Goal: Use online tool/utility: Utilize a website feature to perform a specific function

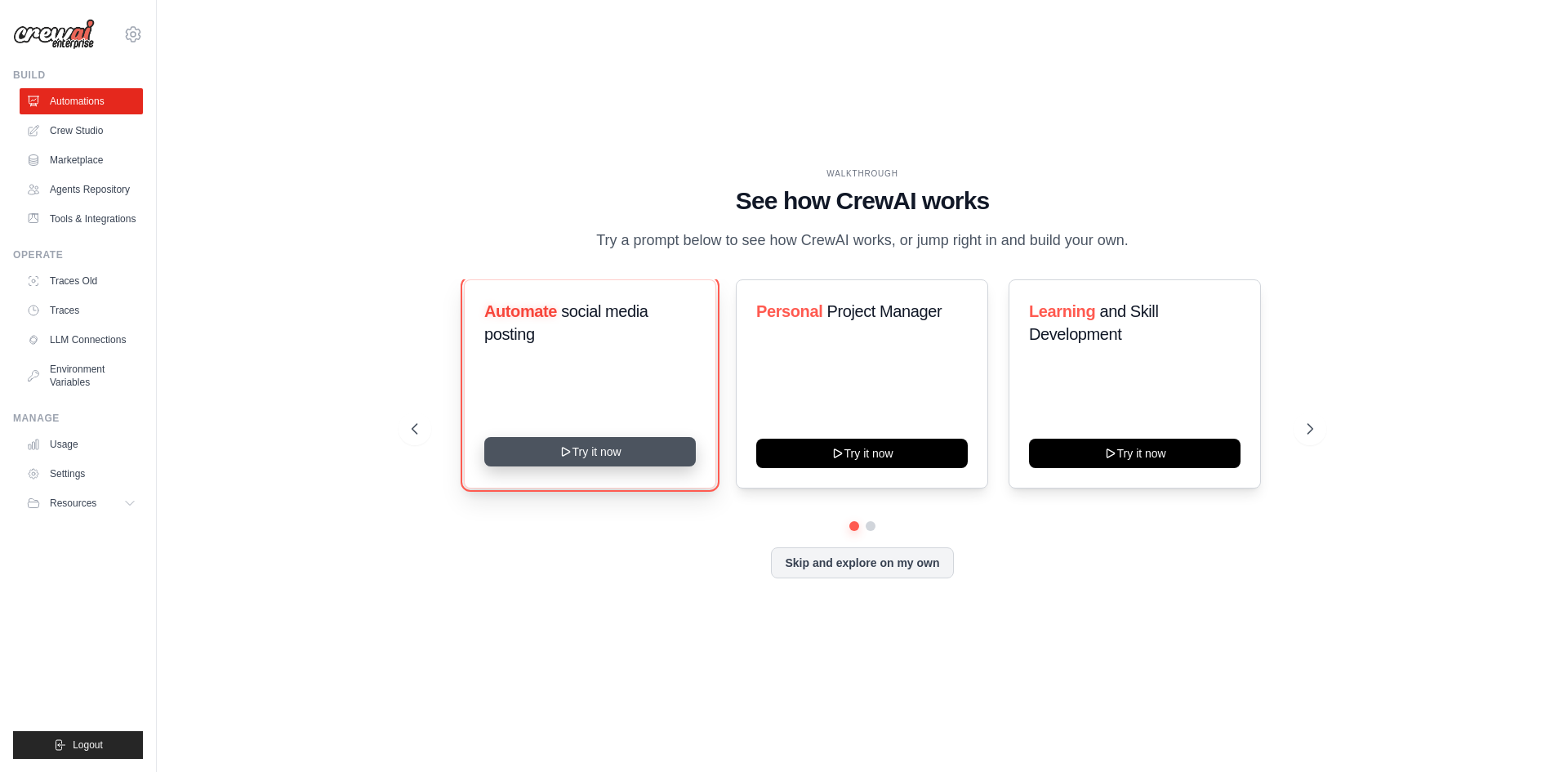
click at [608, 459] on button "Try it now" at bounding box center [589, 451] width 211 height 29
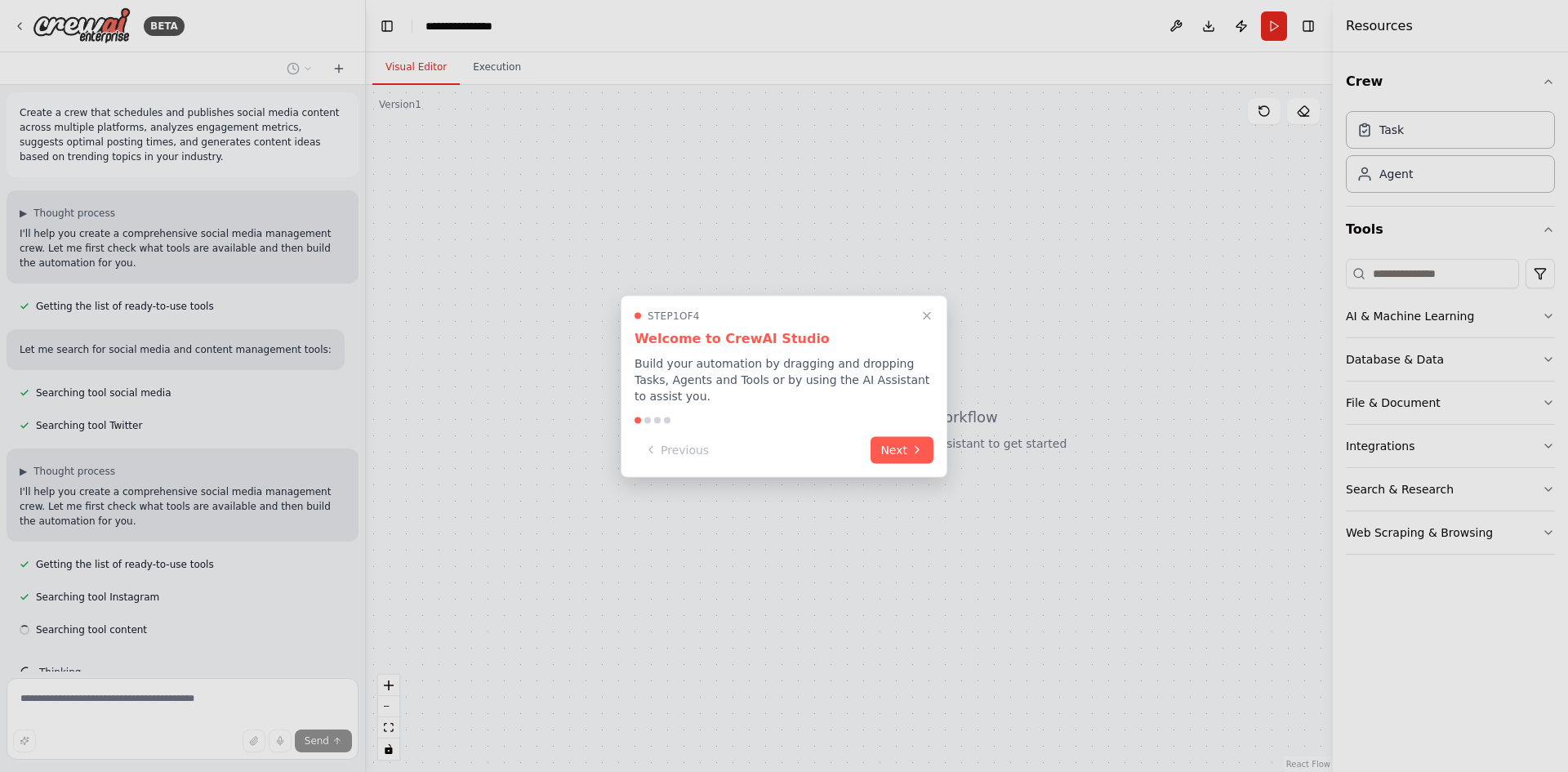
scroll to position [38, 0]
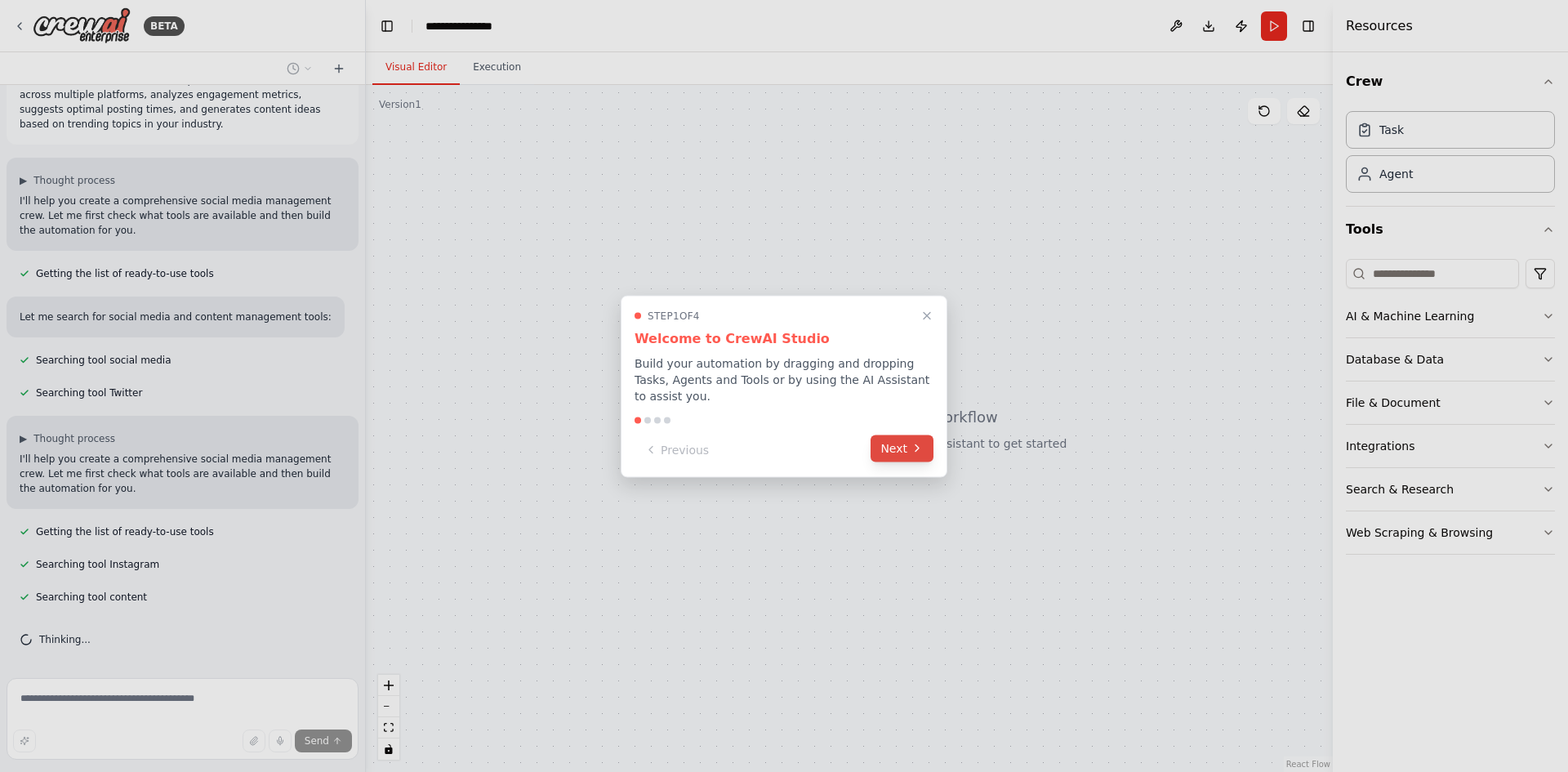
click at [899, 434] on button "Next" at bounding box center [901, 448] width 63 height 27
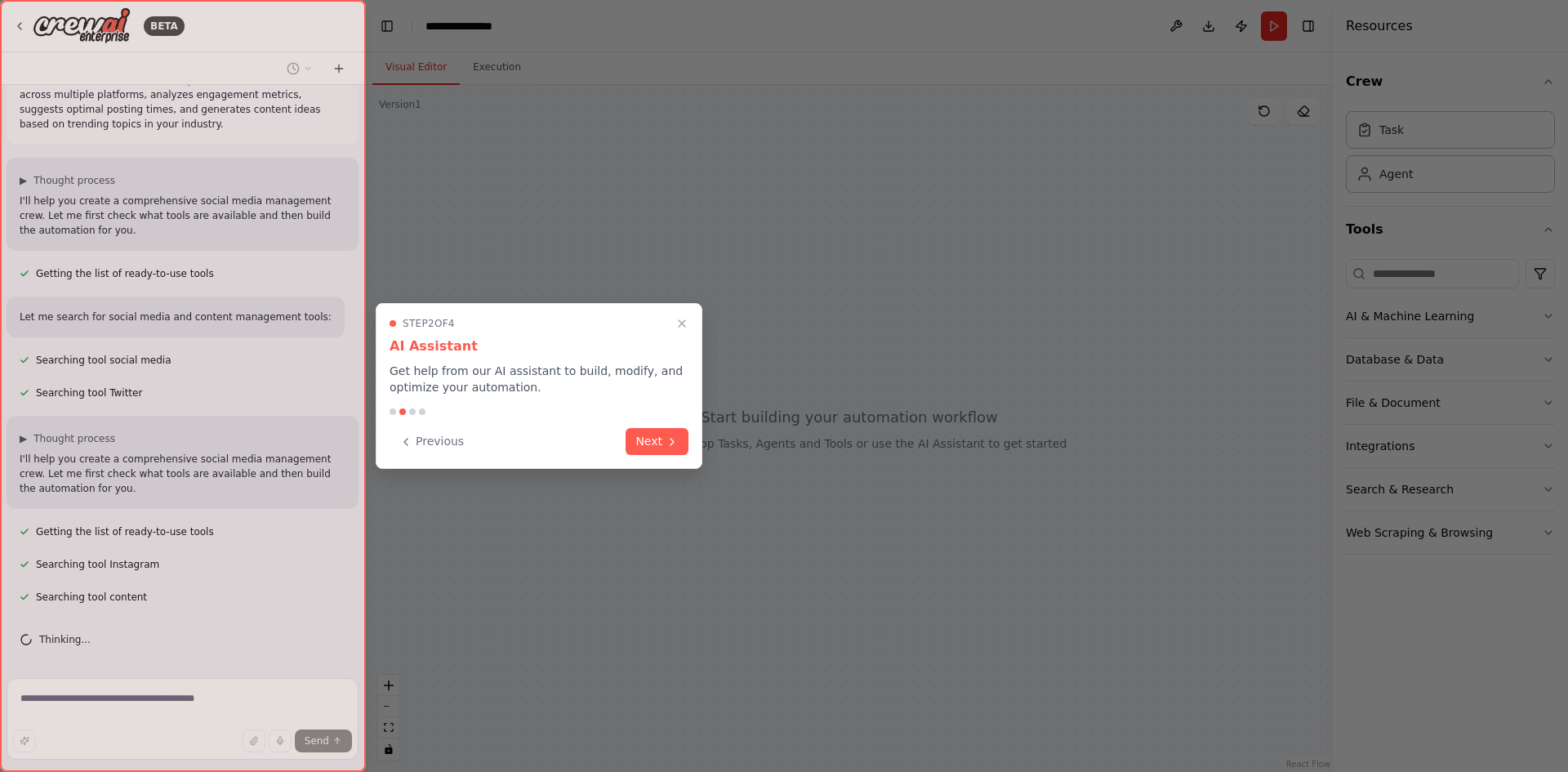
scroll to position [71, 0]
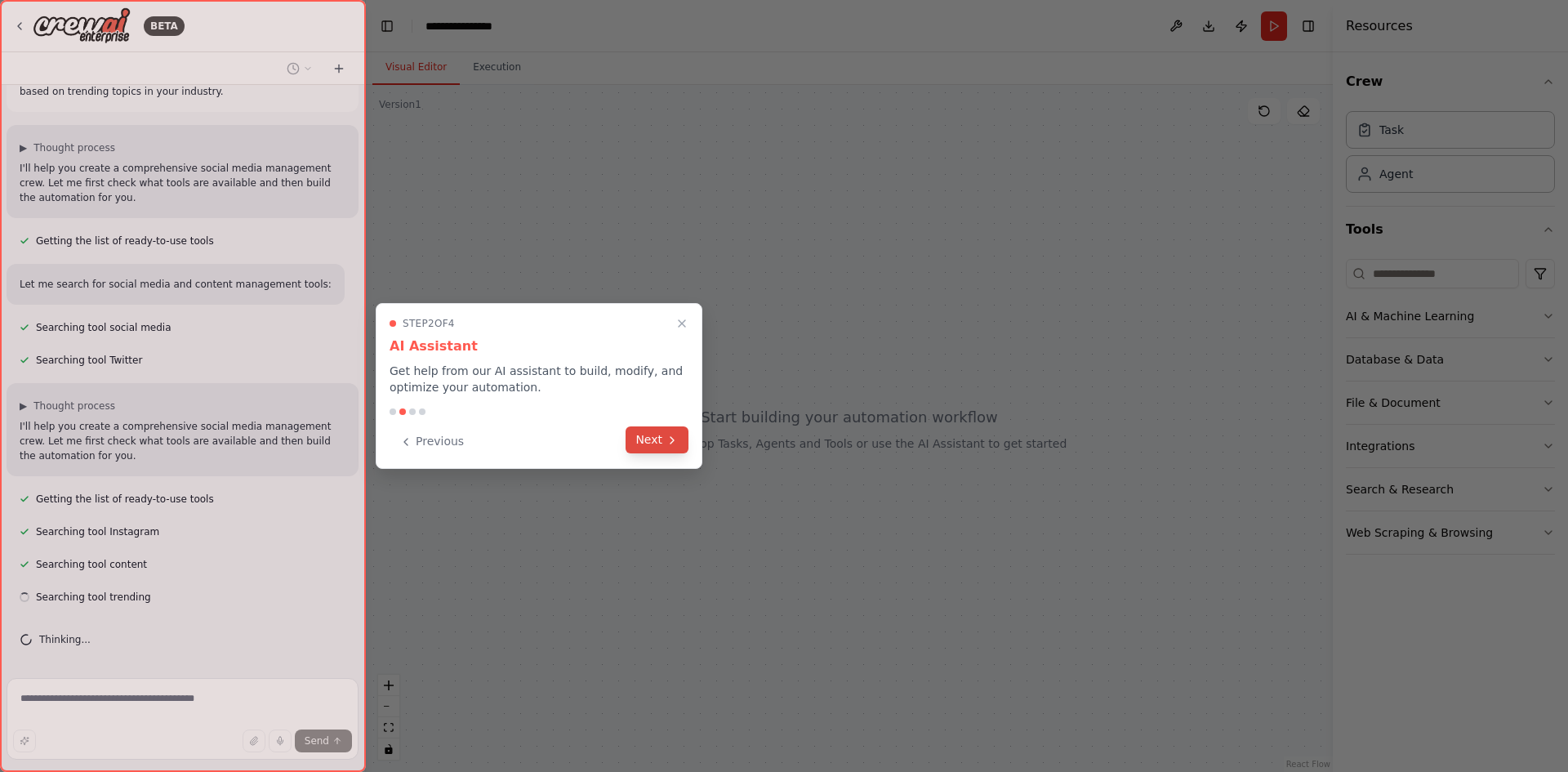
click at [643, 439] on button "Next" at bounding box center [657, 439] width 63 height 27
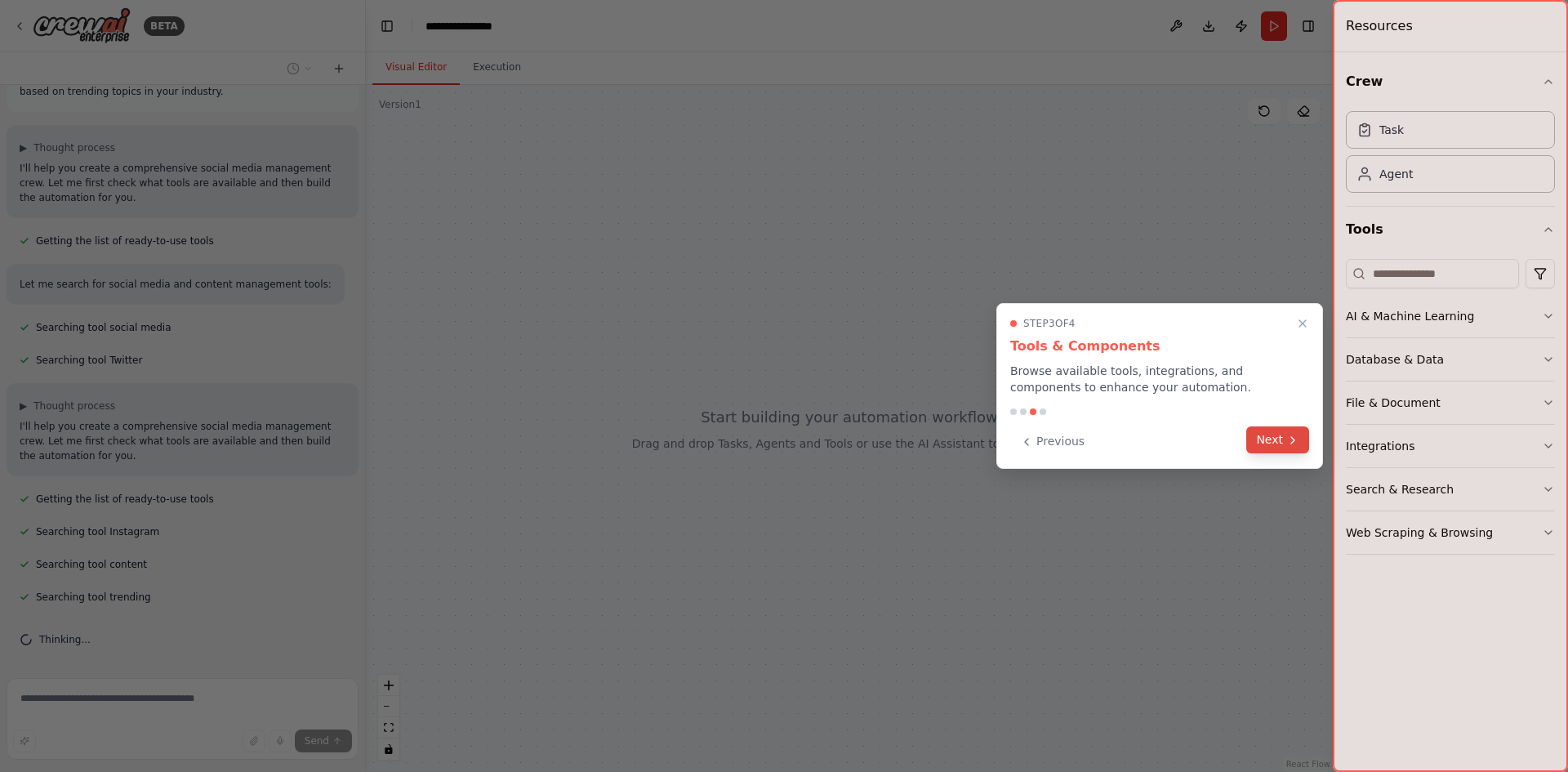
click at [1277, 445] on button "Next" at bounding box center [1277, 439] width 63 height 27
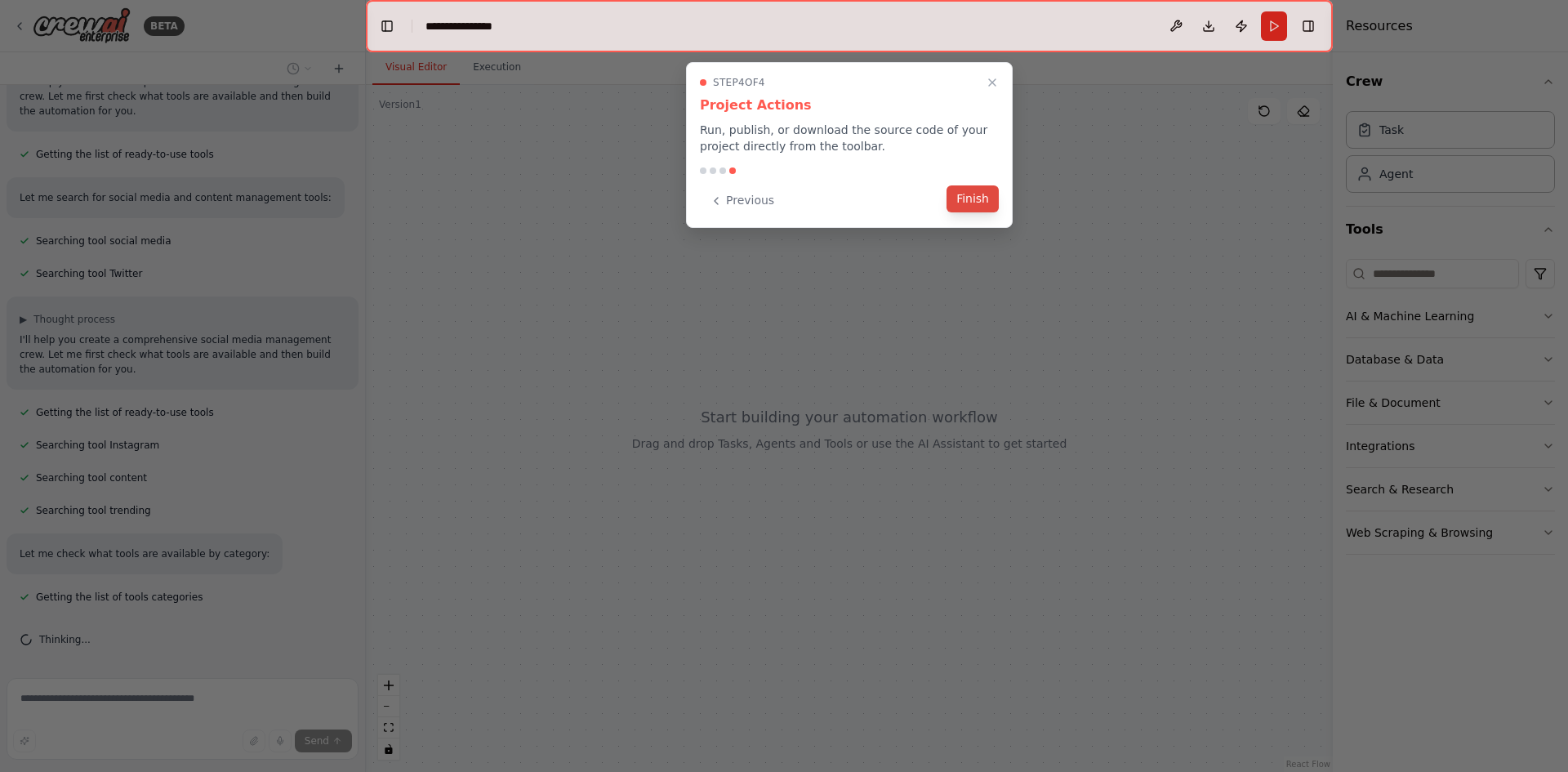
scroll to position [190, 0]
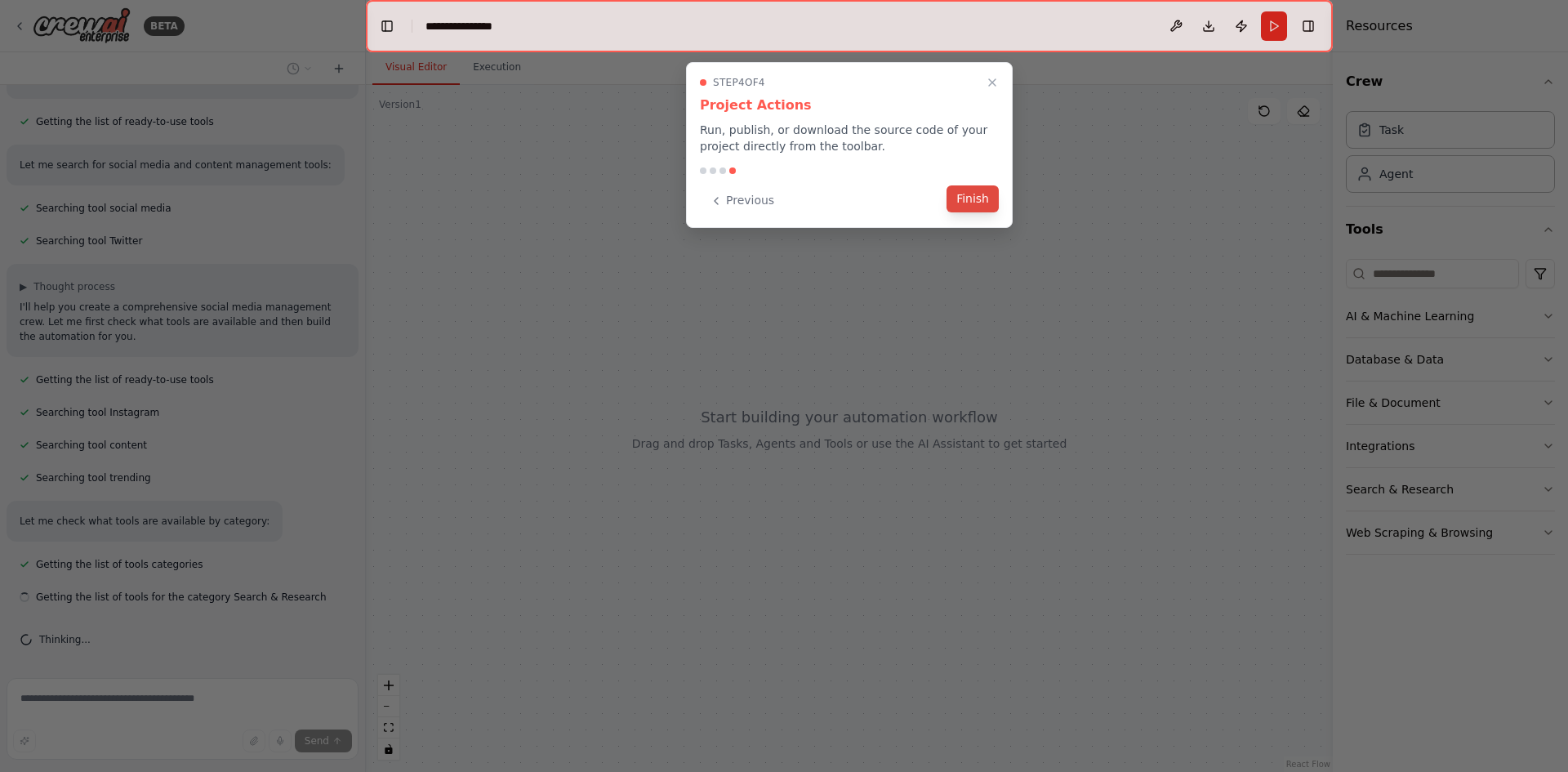
click at [973, 198] on button "Finish" at bounding box center [973, 199] width 53 height 27
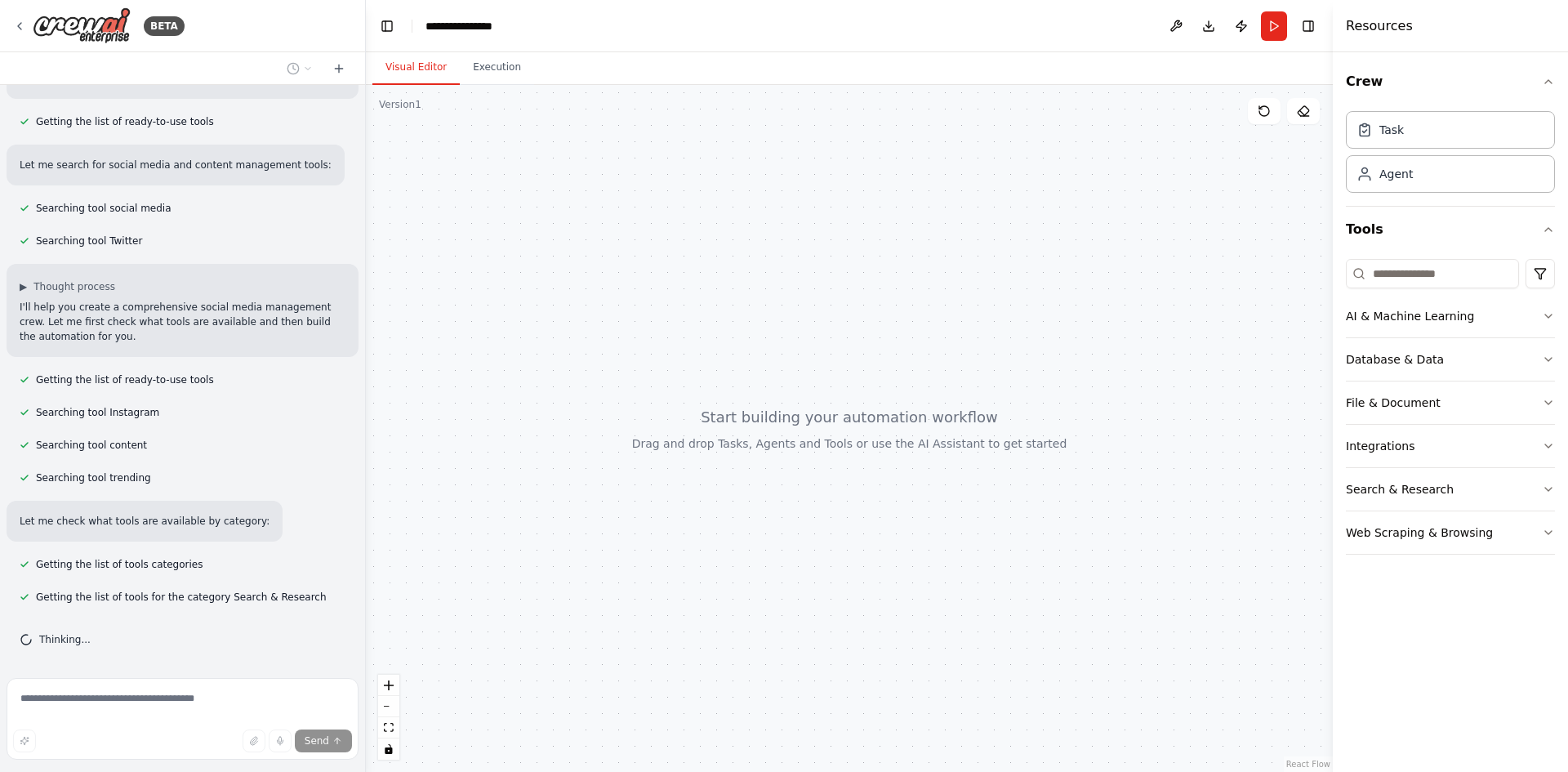
click at [771, 452] on div at bounding box center [849, 428] width 967 height 686
drag, startPoint x: 829, startPoint y: 412, endPoint x: 945, endPoint y: 521, distance: 159.2
click at [913, 530] on div at bounding box center [849, 428] width 967 height 686
click at [945, 521] on div at bounding box center [849, 428] width 967 height 686
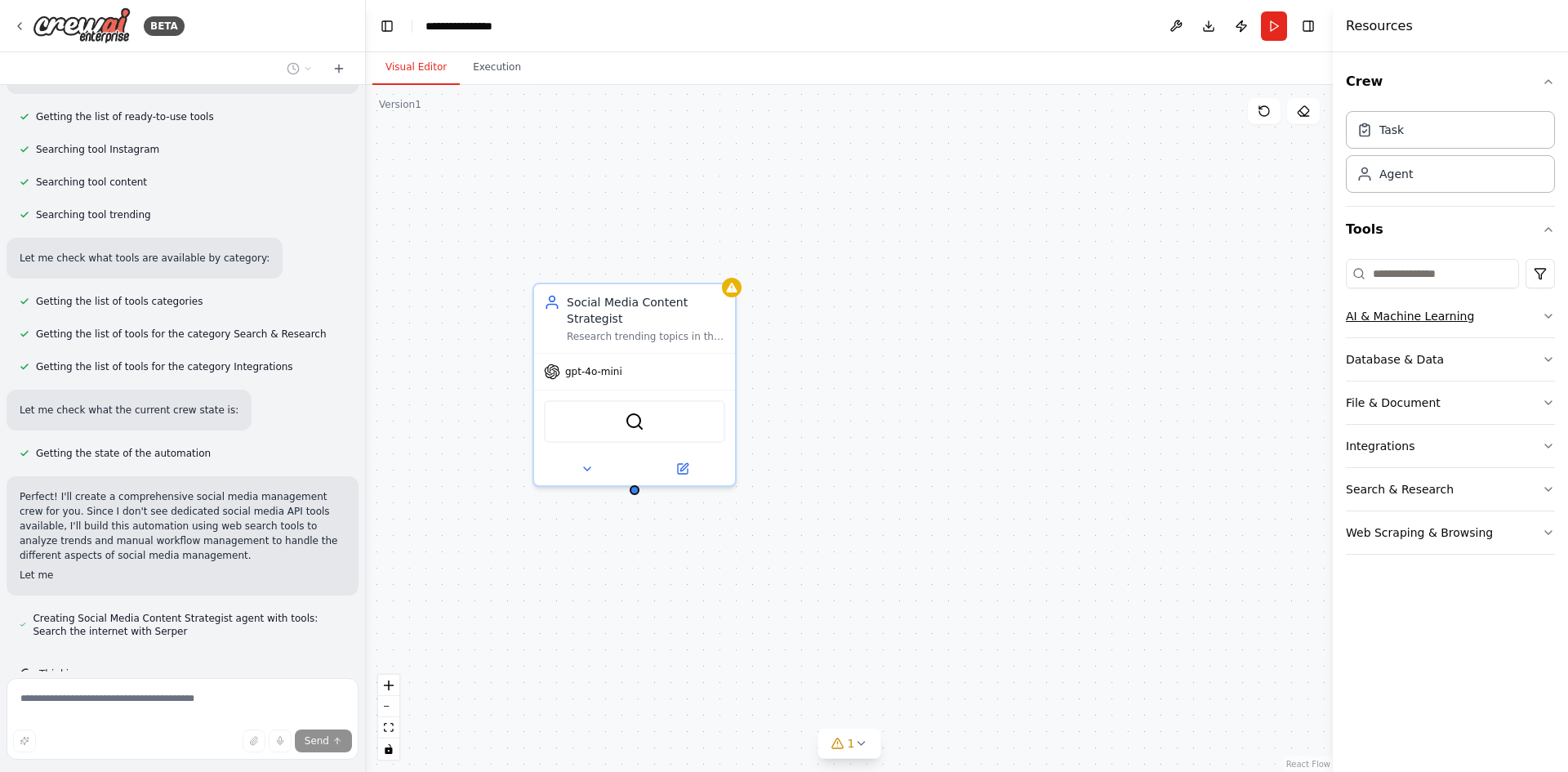
scroll to position [488, 0]
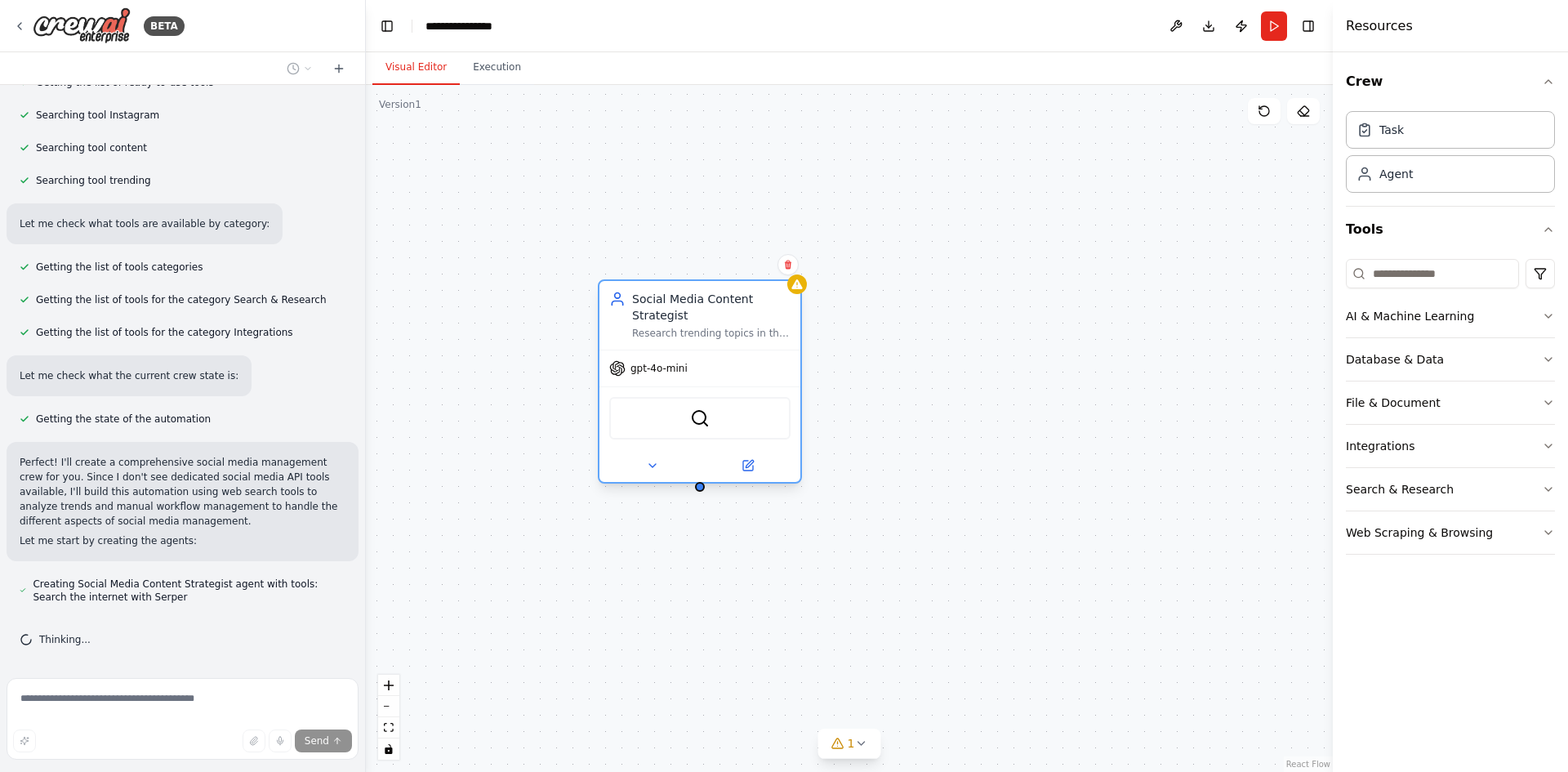
drag, startPoint x: 663, startPoint y: 337, endPoint x: 731, endPoint y: 334, distance: 68.1
click at [731, 334] on div "Research trending topics in the {industry} industry, analyze audience engagemen…" at bounding box center [711, 333] width 159 height 13
drag, startPoint x: 704, startPoint y: 491, endPoint x: 922, endPoint y: 528, distance: 221.1
click at [922, 528] on div "Social Media Content Strategist Research trending topics in the {industry} indu…" at bounding box center [849, 428] width 967 height 686
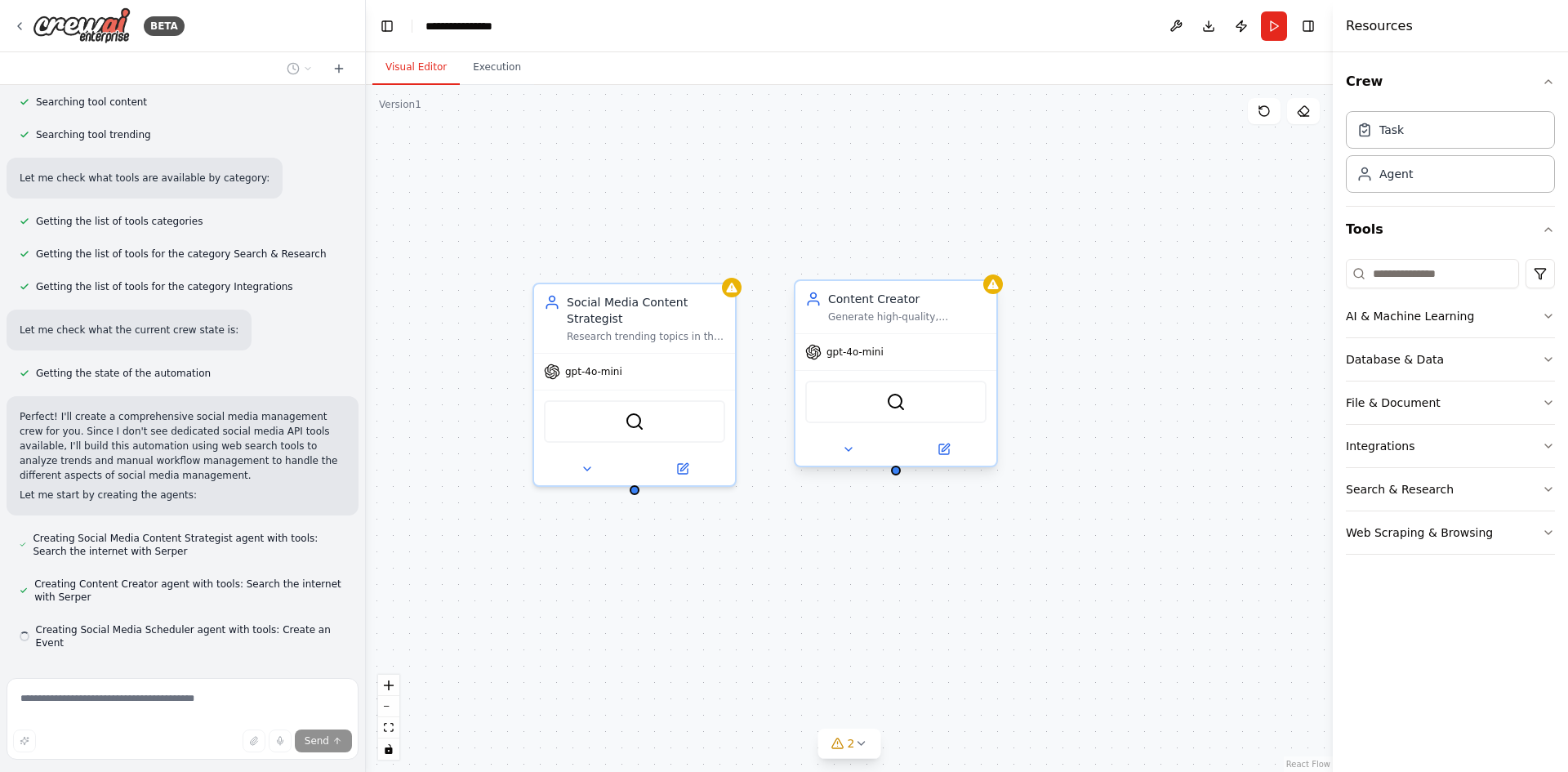
scroll to position [566, 0]
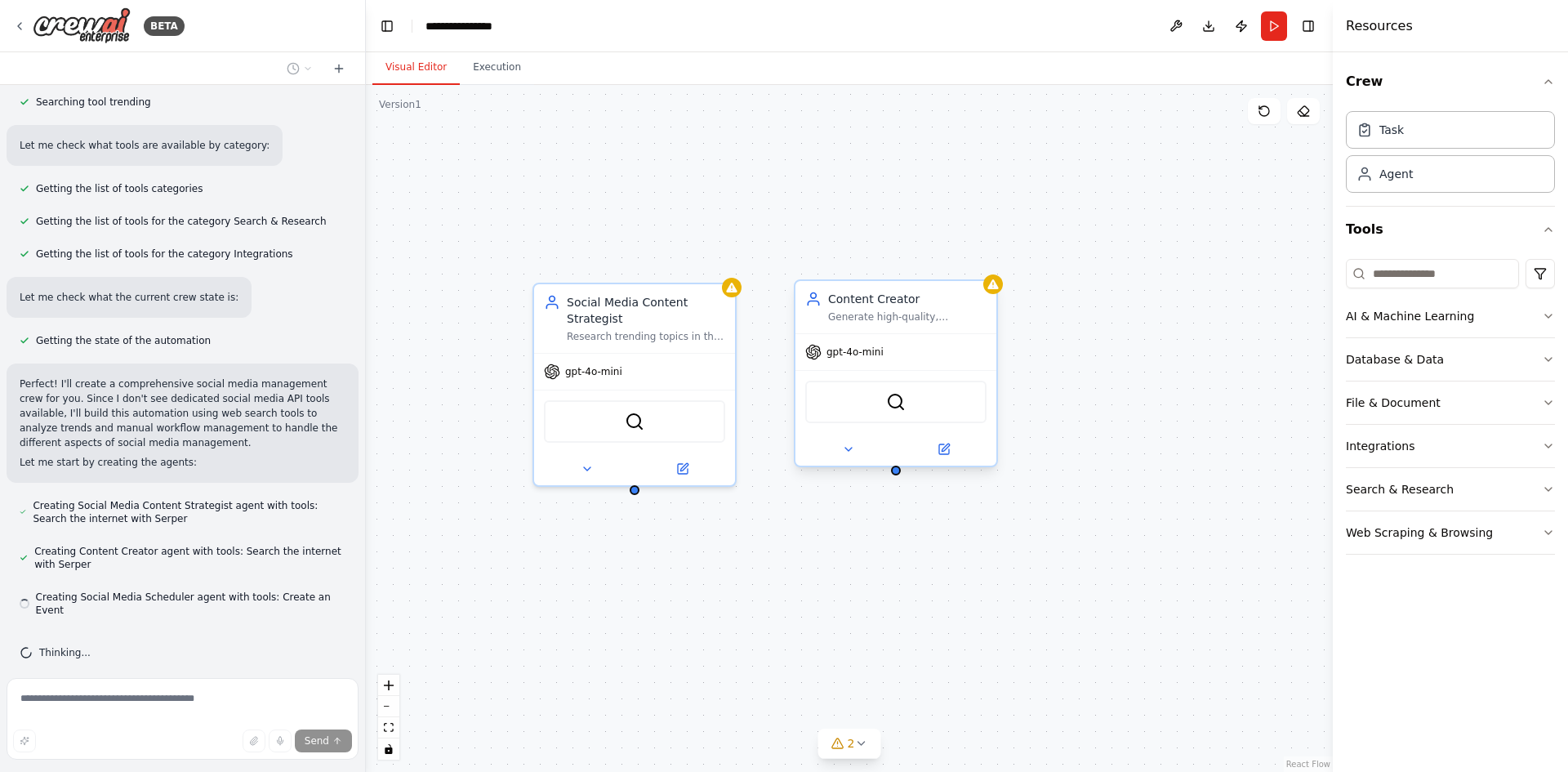
click at [910, 404] on div "SerperDevTool" at bounding box center [895, 402] width 181 height 43
click at [596, 467] on button at bounding box center [587, 465] width 93 height 20
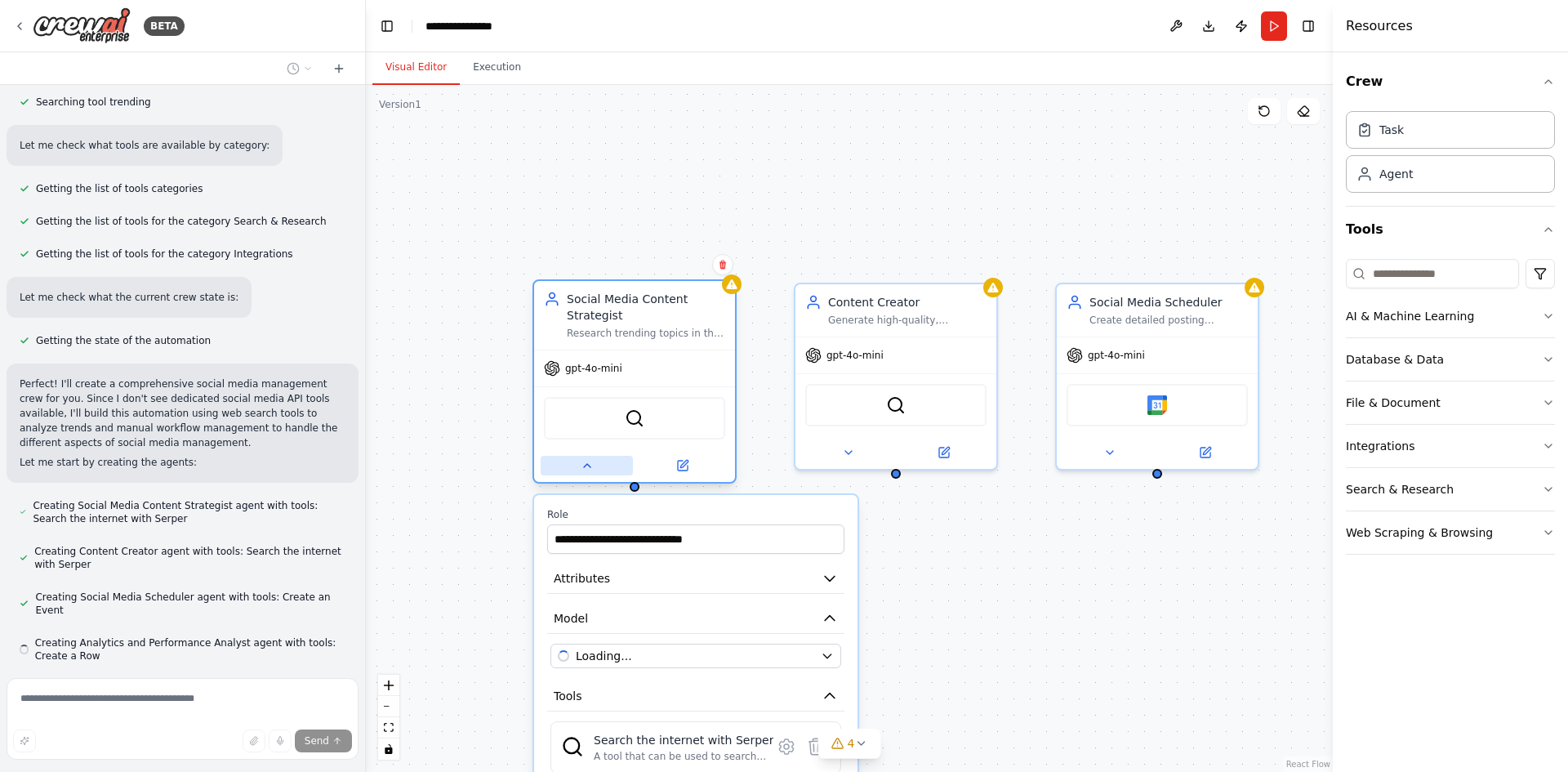
scroll to position [612, 0]
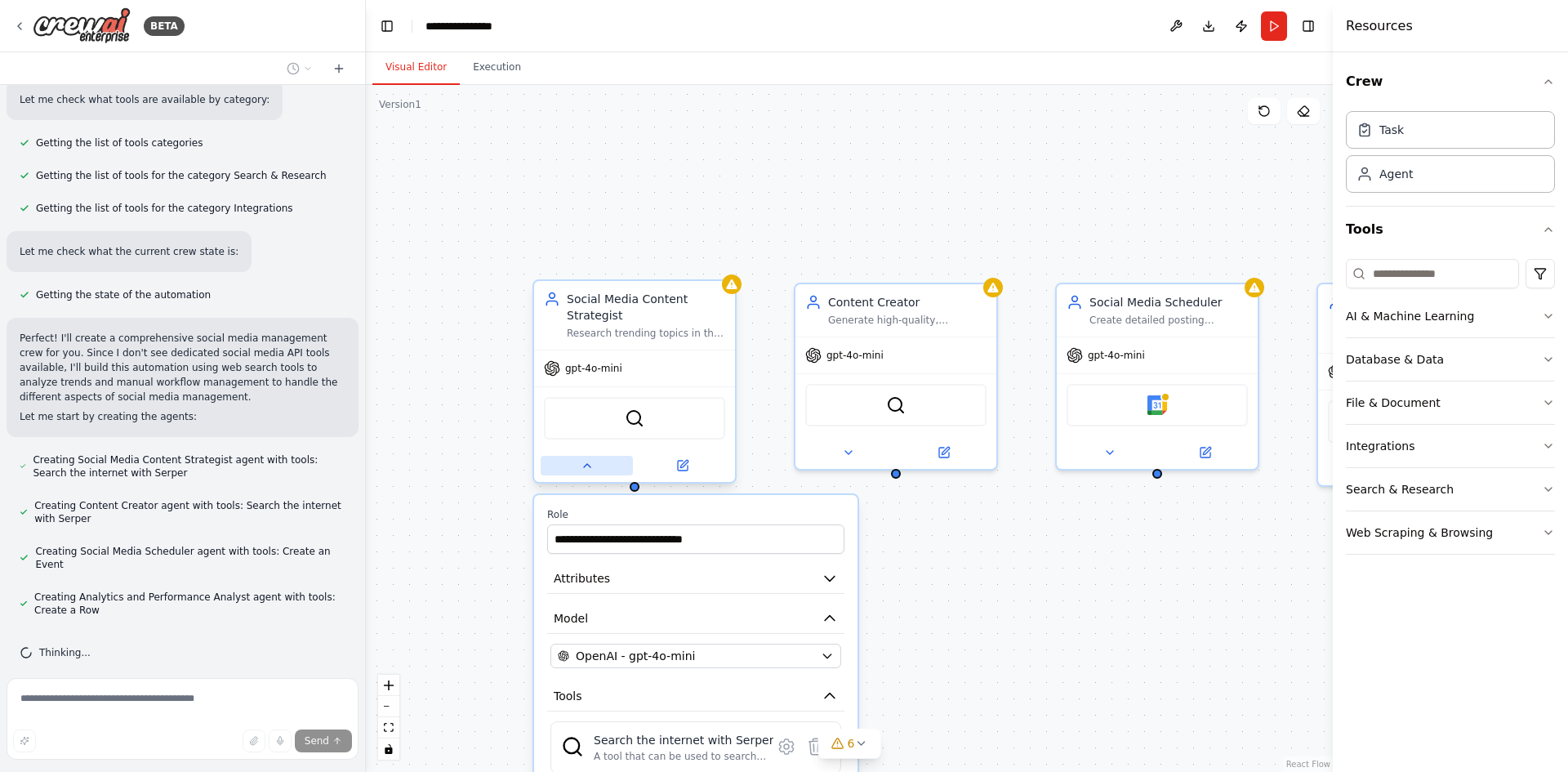
click at [596, 466] on button at bounding box center [587, 465] width 93 height 20
click at [504, 310] on div "**********" at bounding box center [849, 428] width 967 height 686
click at [578, 472] on button at bounding box center [587, 465] width 93 height 20
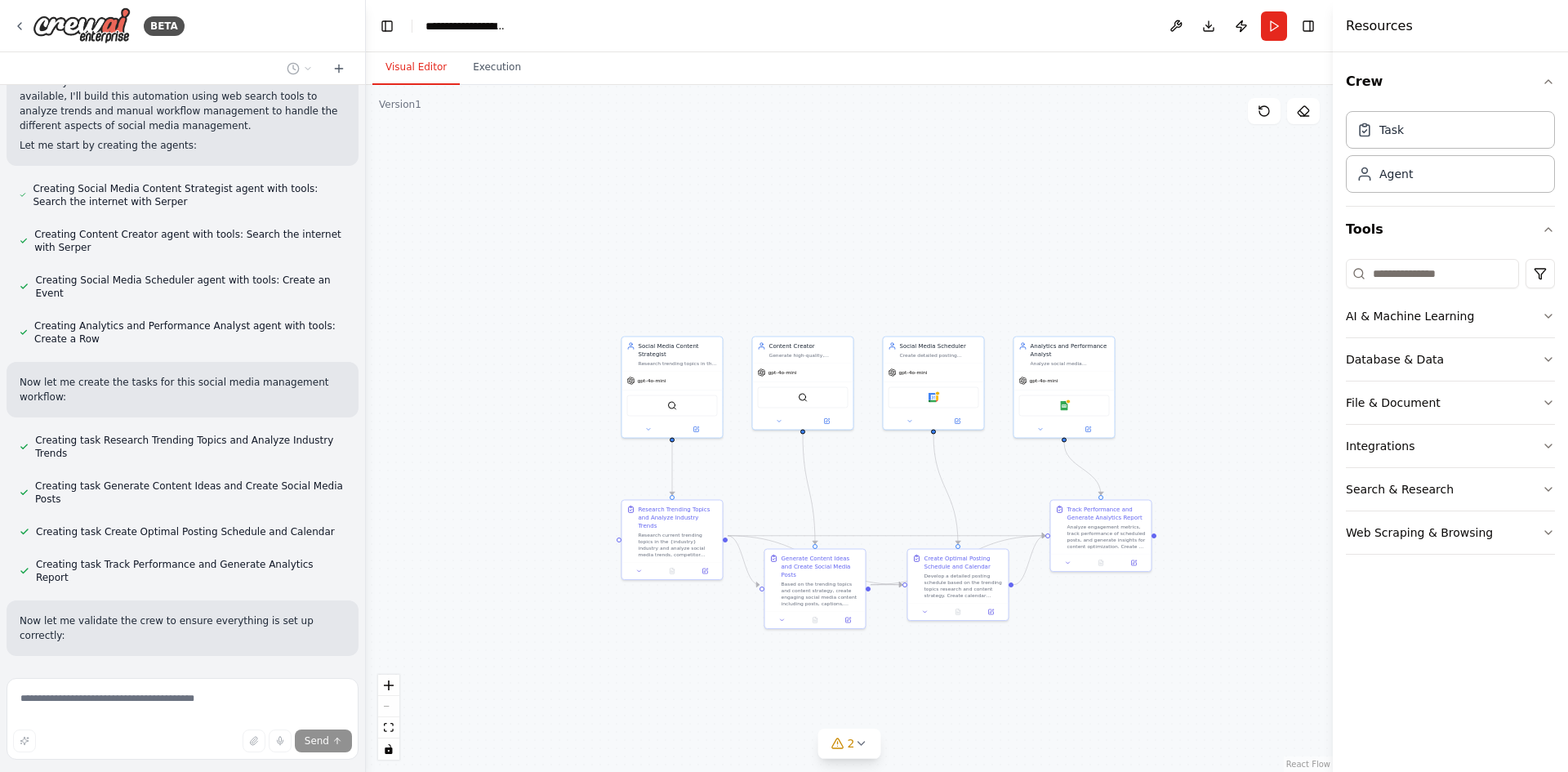
scroll to position [982, 0]
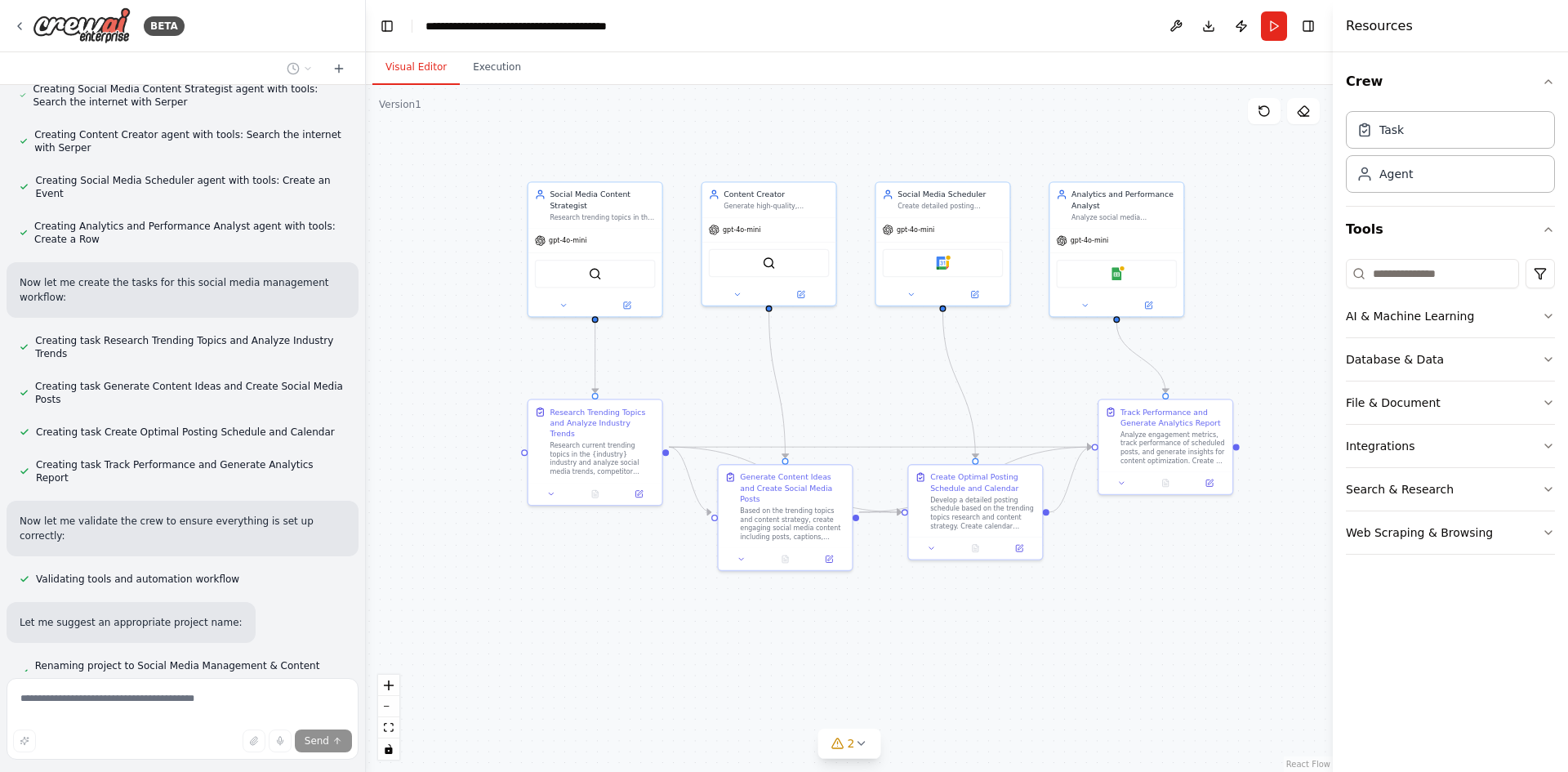
drag, startPoint x: 1224, startPoint y: 529, endPoint x: 1244, endPoint y: 325, distance: 205.0
click at [1244, 325] on div ".deletable-edge-delete-btn { width: 20px; height: 20px; border: 0px solid #ffff…" at bounding box center [849, 428] width 967 height 686
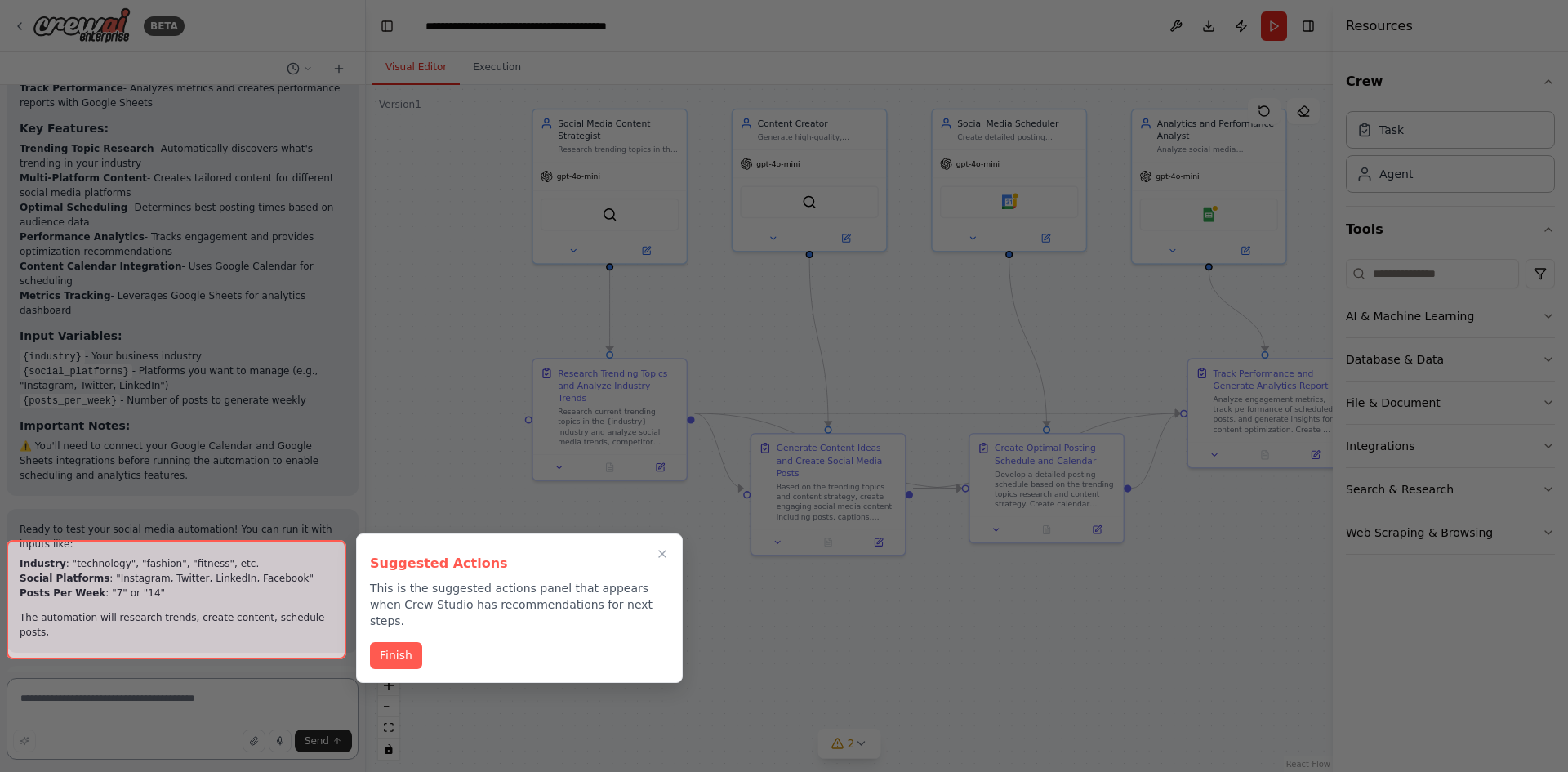
scroll to position [1948, 0]
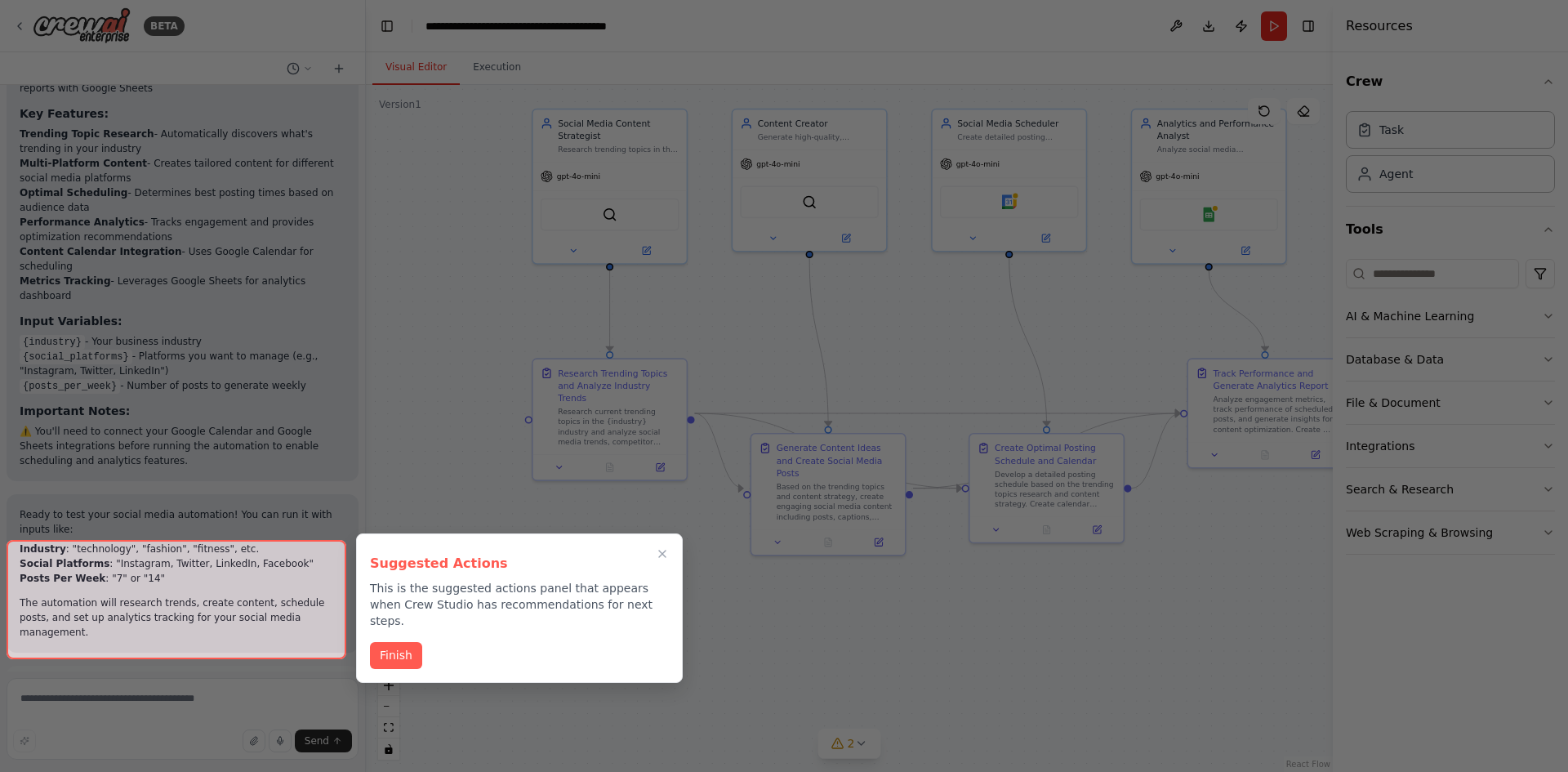
click at [233, 629] on div at bounding box center [176, 599] width 340 height 119
click at [394, 642] on button "Finish" at bounding box center [396, 655] width 53 height 27
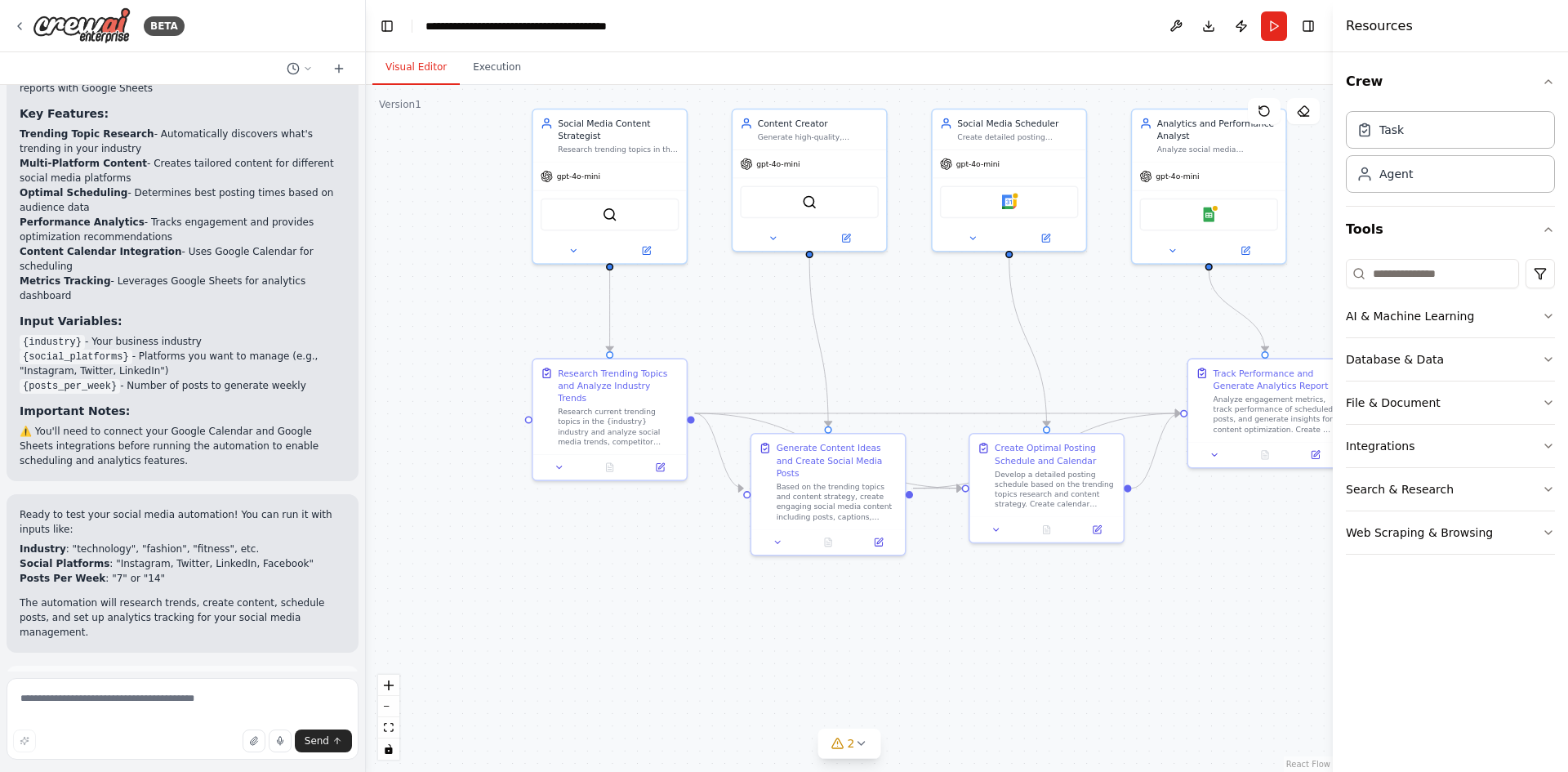
click at [265, 745] on button "Run Automation" at bounding box center [182, 758] width 325 height 26
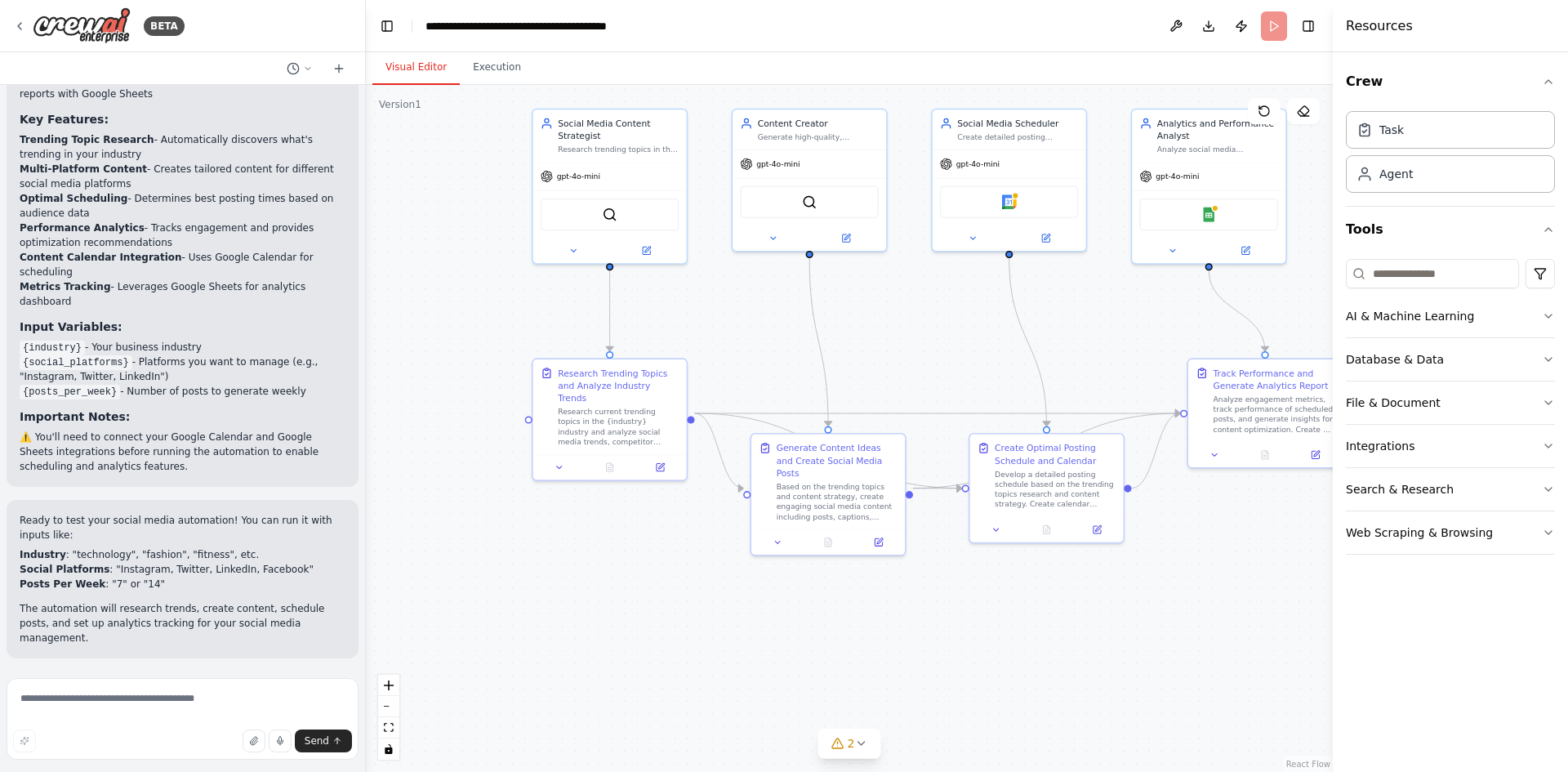
scroll to position [1815, 0]
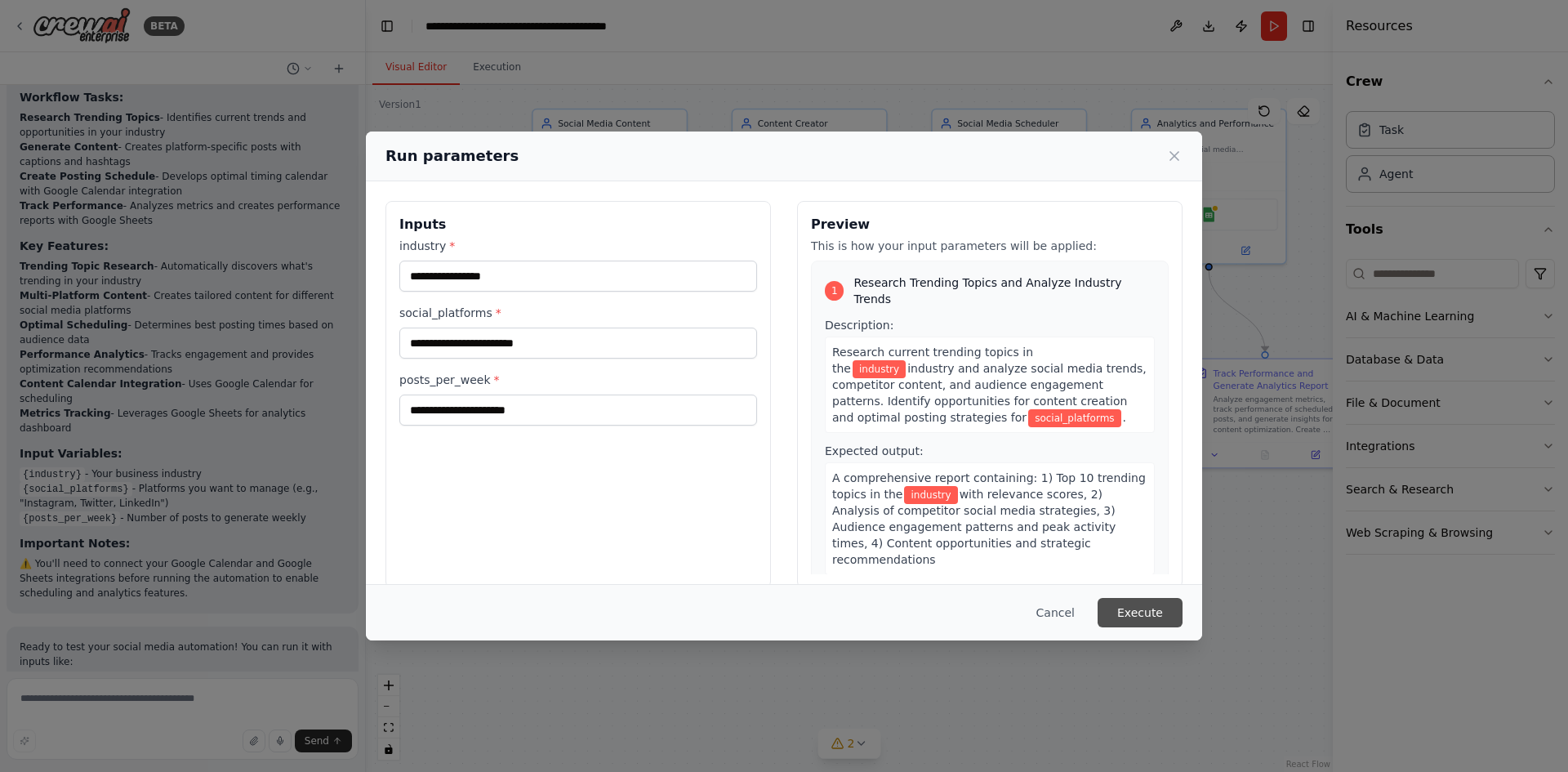
click at [1145, 605] on button "Execute" at bounding box center [1139, 612] width 85 height 29
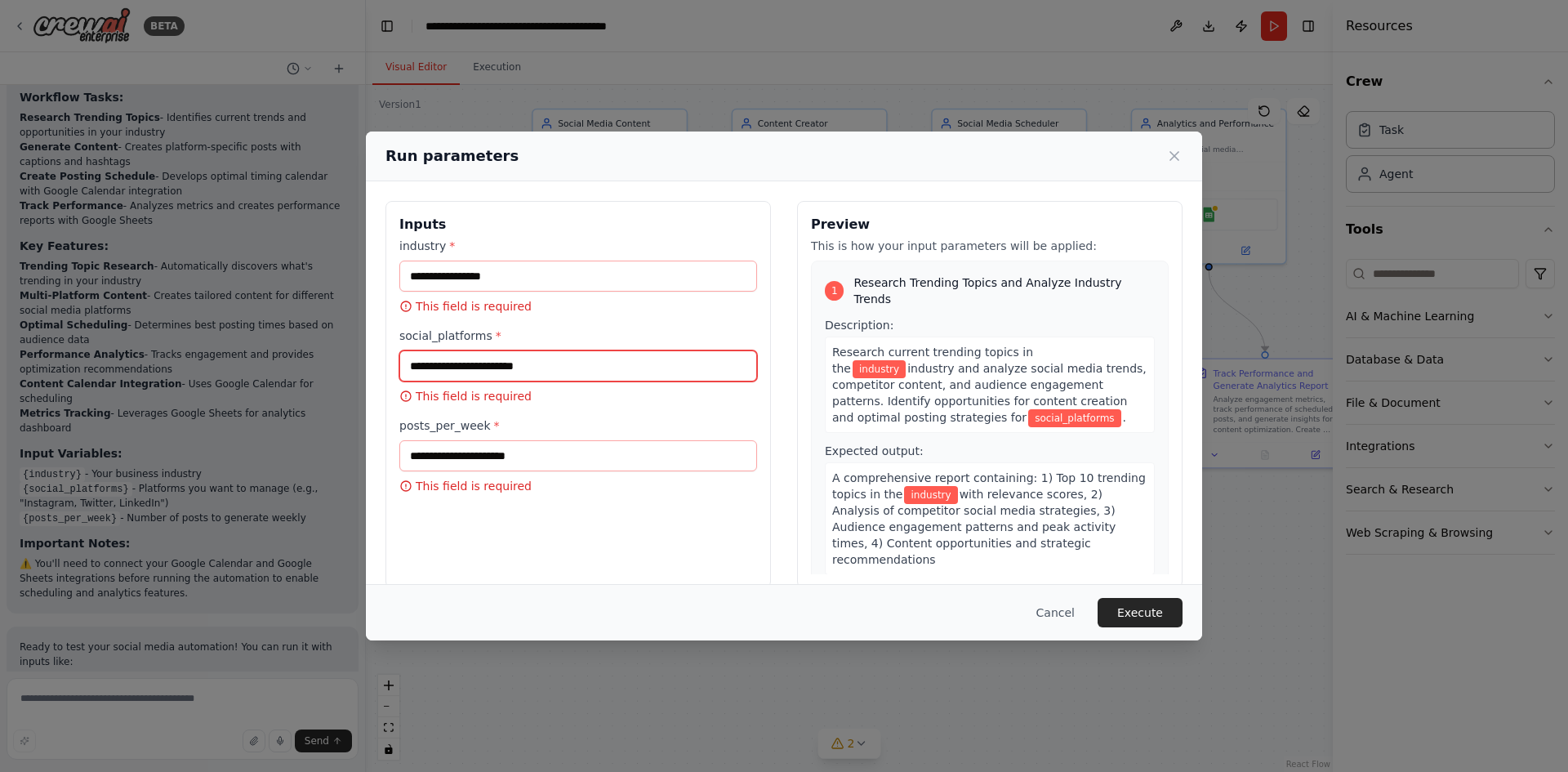
click at [541, 369] on input "social_platforms *" at bounding box center [578, 365] width 357 height 31
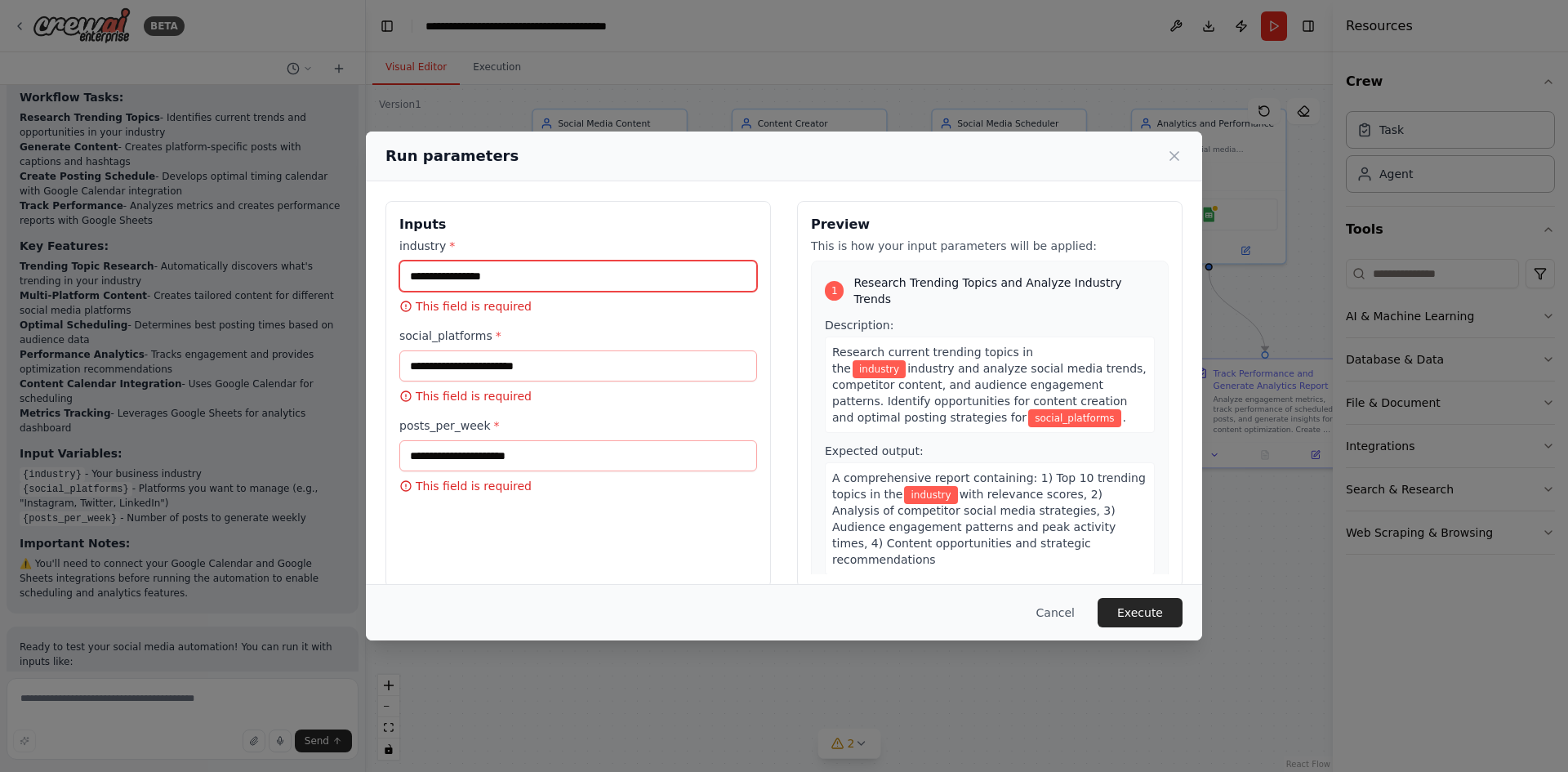
click at [564, 268] on input "industry *" at bounding box center [578, 275] width 357 height 31
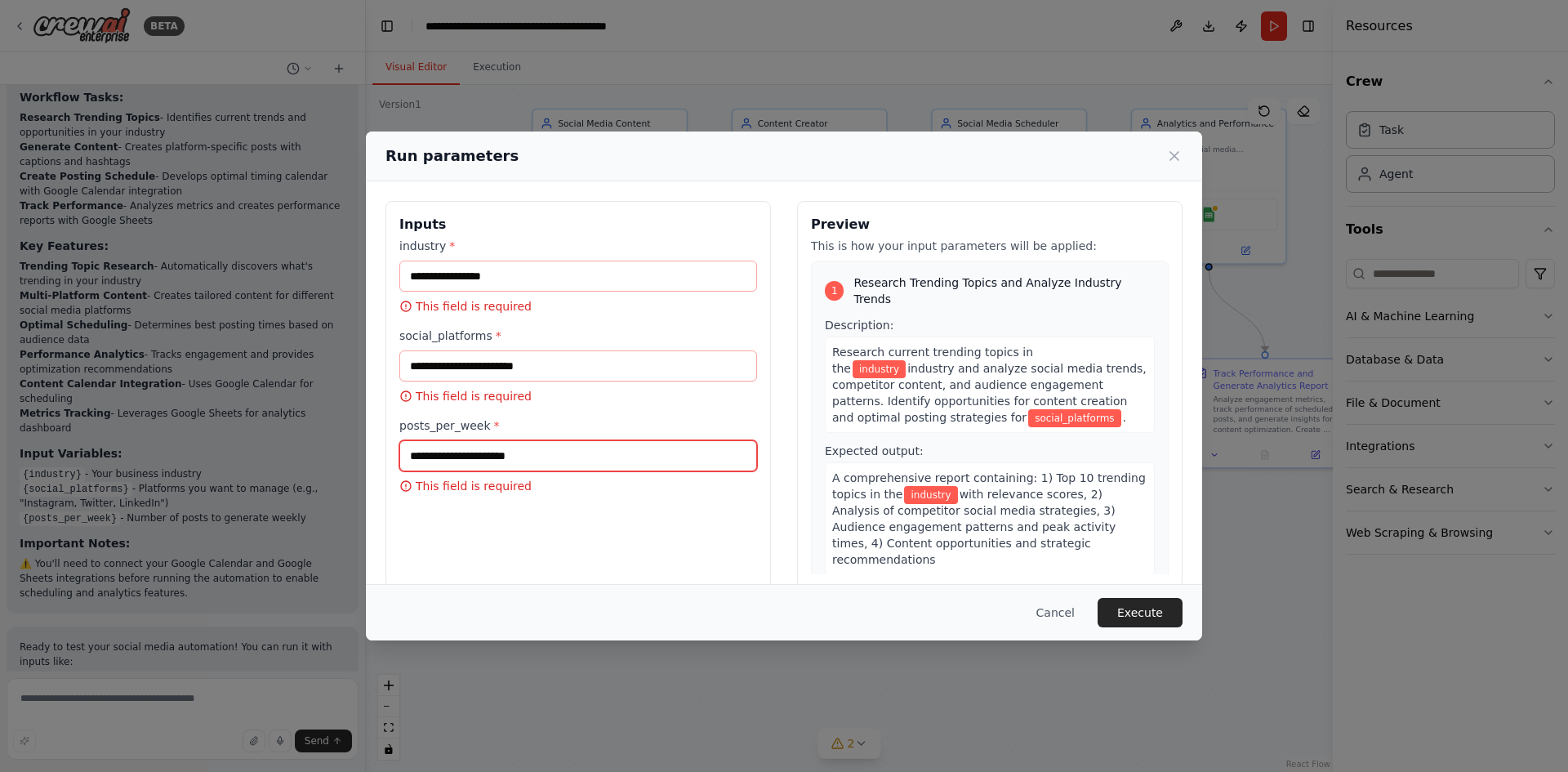
click at [549, 450] on input "posts_per_week *" at bounding box center [578, 456] width 357 height 31
type input "*"
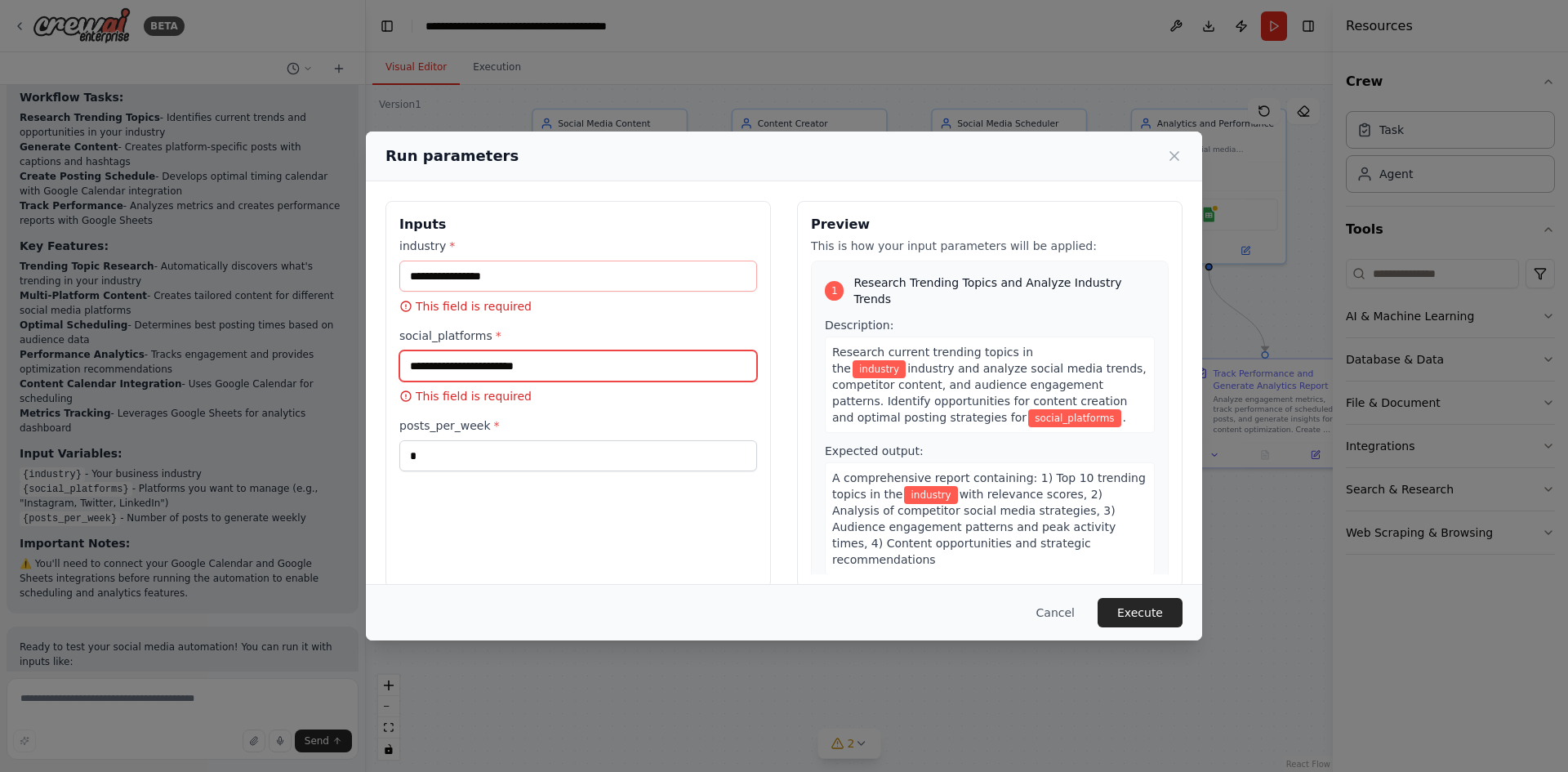
click at [520, 361] on input "social_platforms *" at bounding box center [578, 365] width 357 height 31
type input "********"
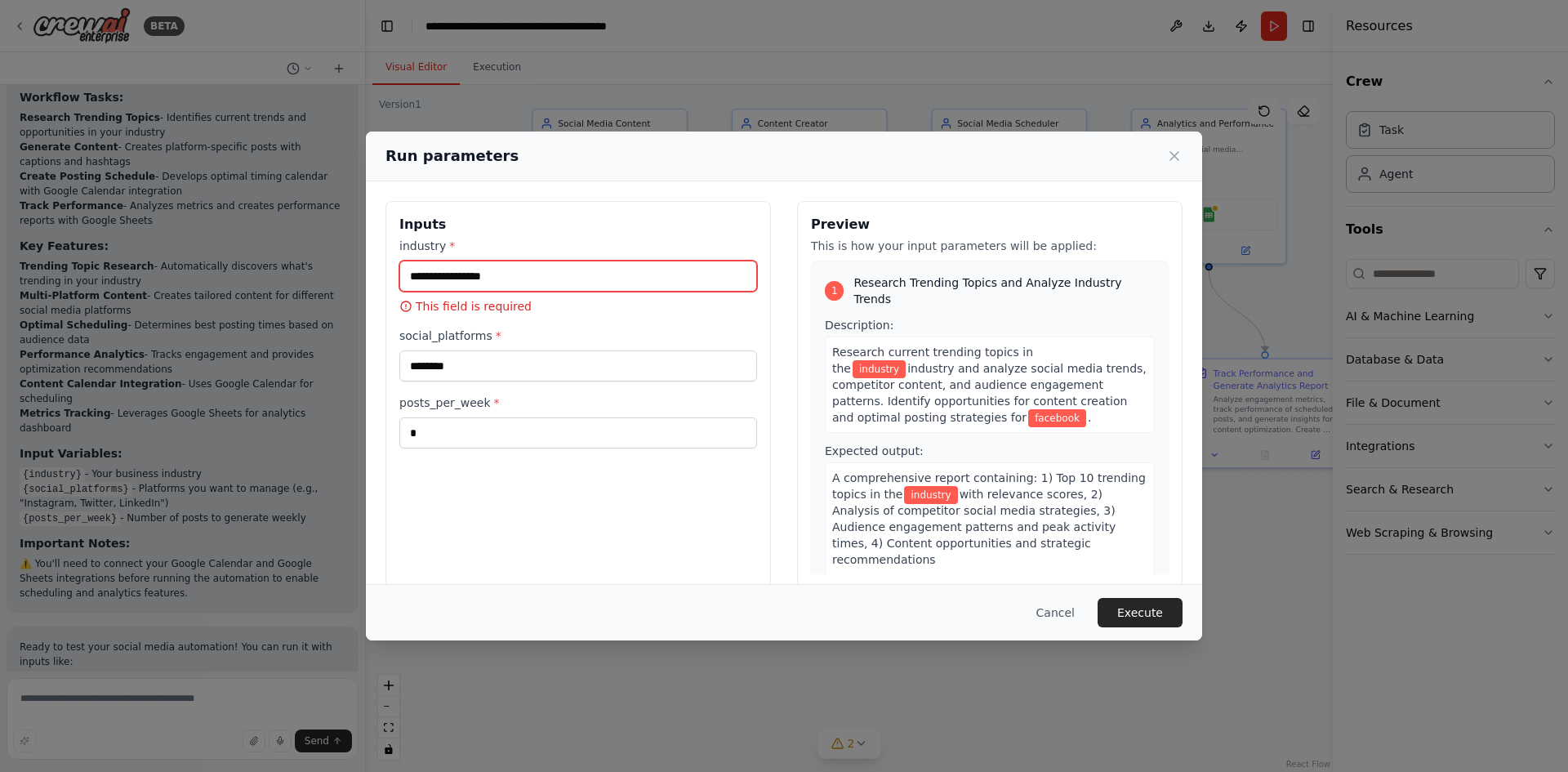
click at [529, 276] on input "industry *" at bounding box center [578, 275] width 357 height 31
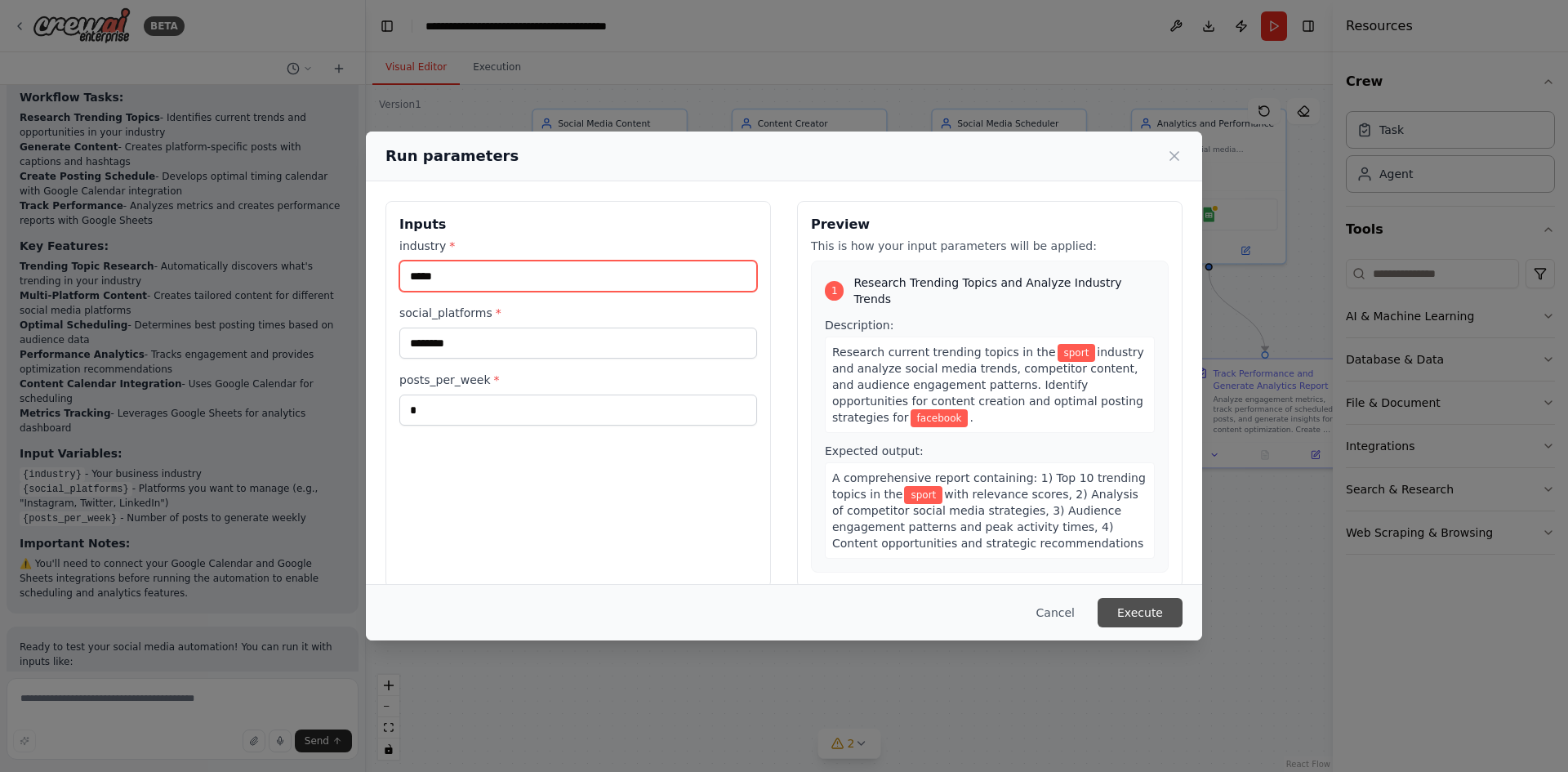
type input "*****"
click at [1137, 609] on button "Execute" at bounding box center [1139, 612] width 85 height 29
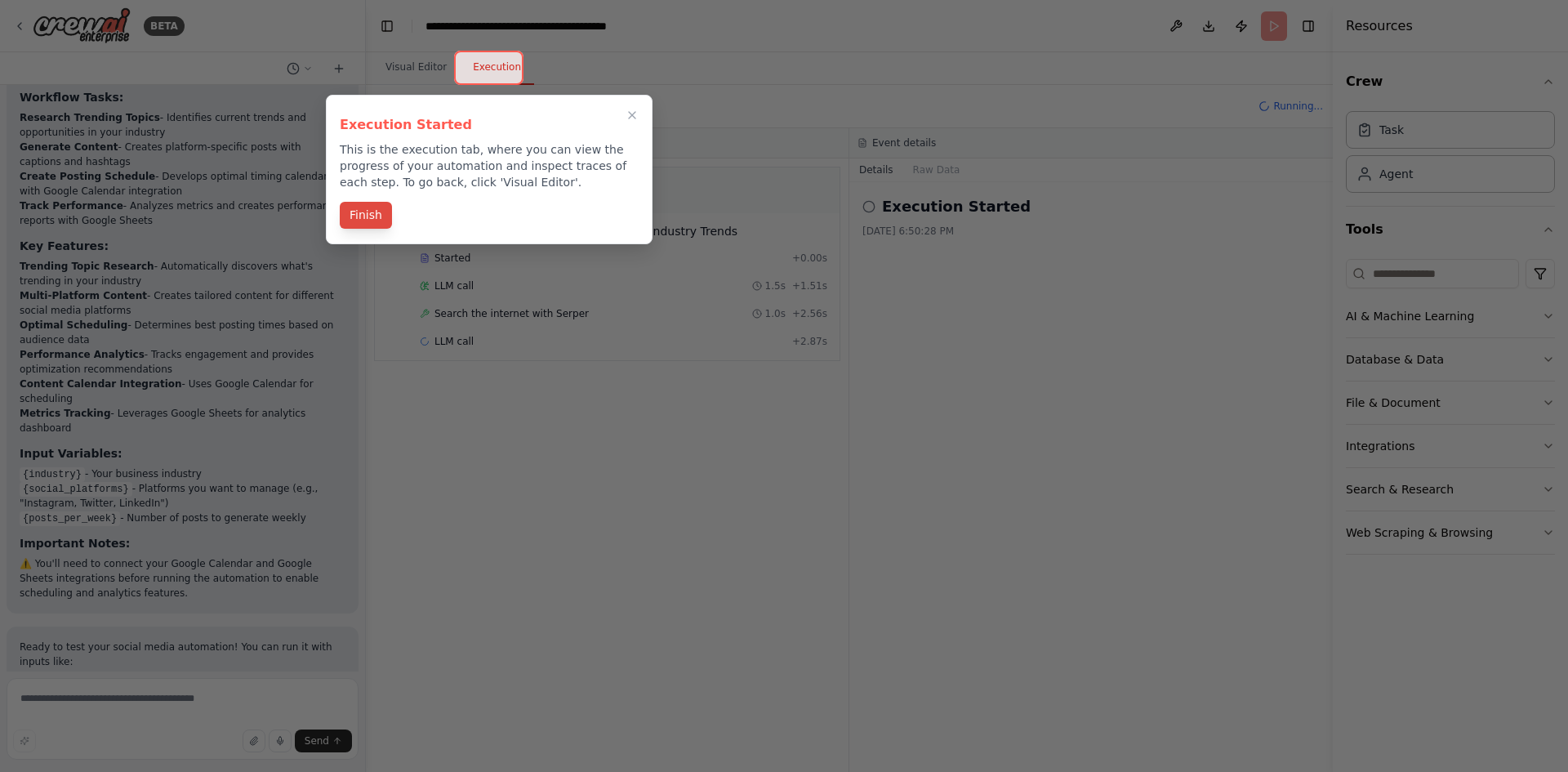
click at [346, 218] on button "Finish" at bounding box center [365, 215] width 53 height 27
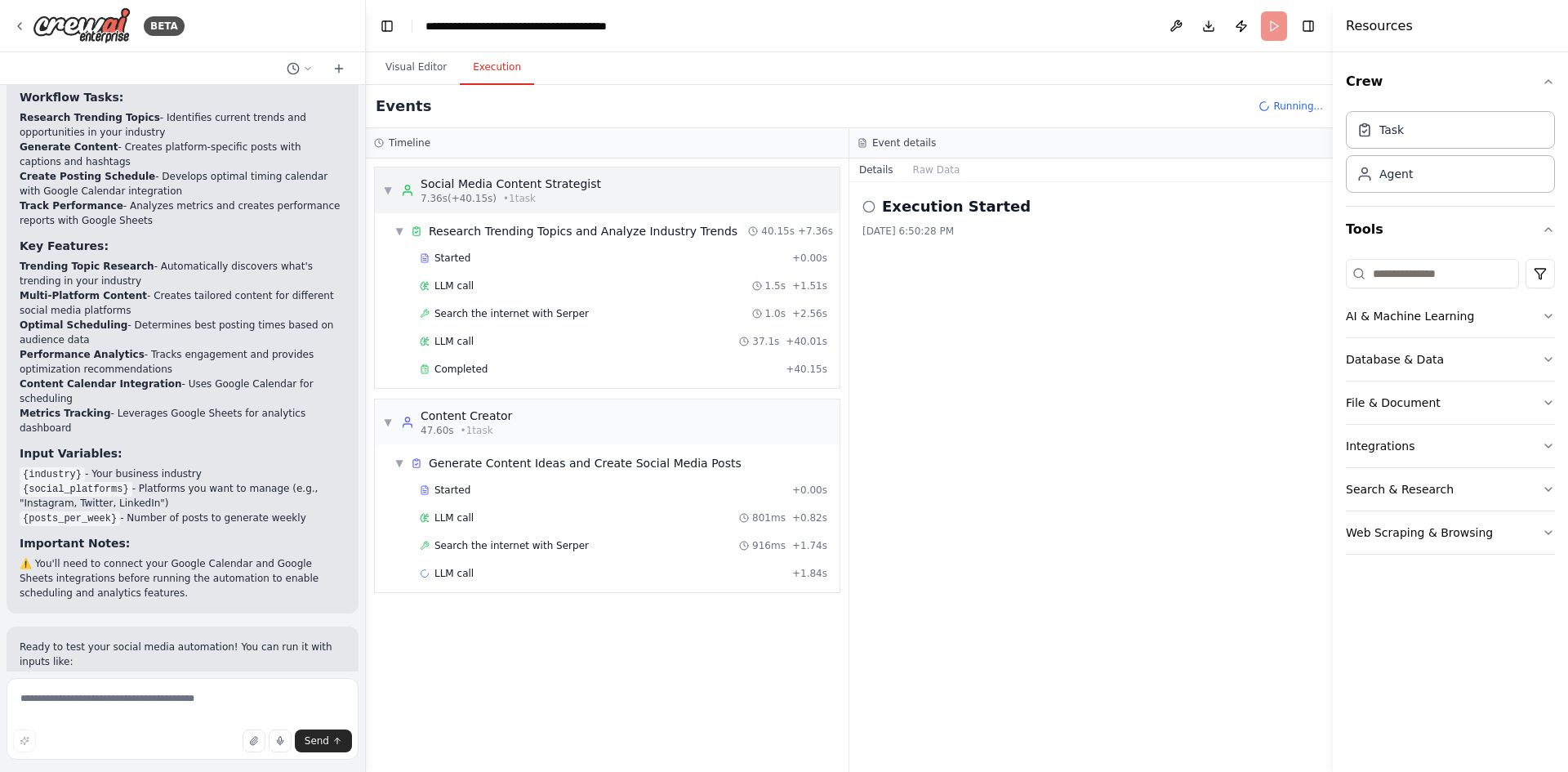
click at [390, 186] on span "▼" at bounding box center [388, 190] width 10 height 13
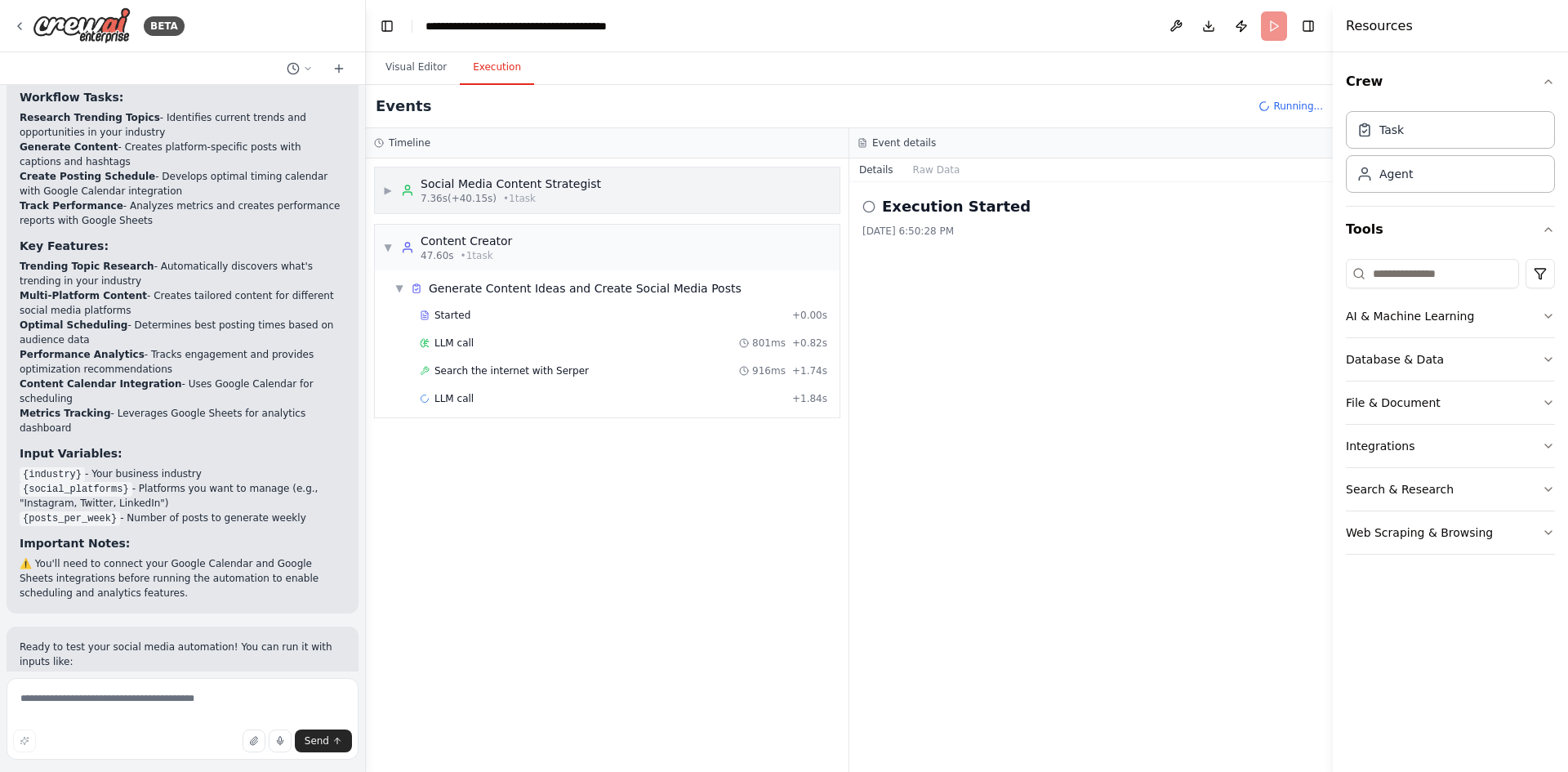
click at [390, 186] on span "▶" at bounding box center [388, 190] width 10 height 13
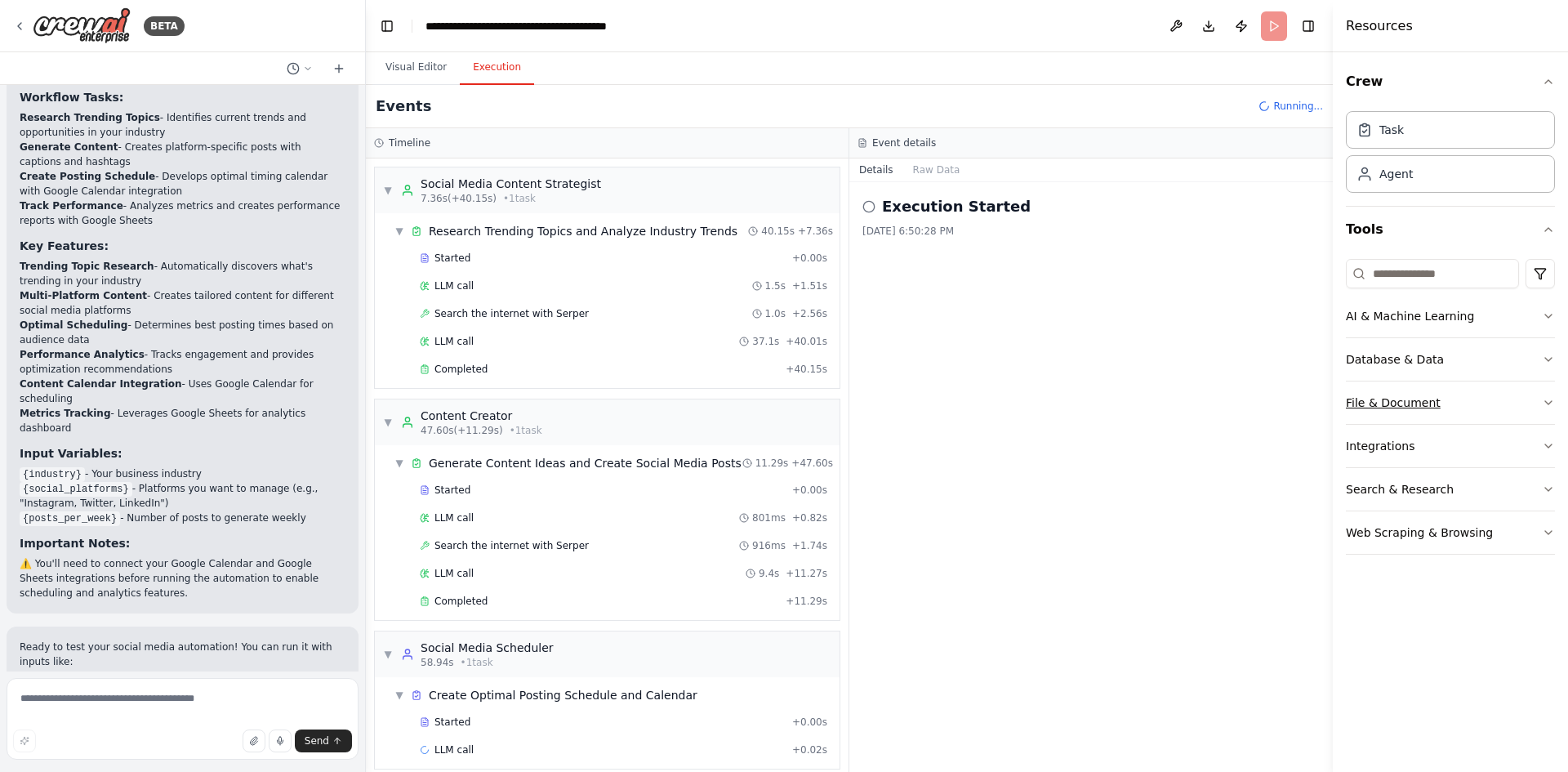
click at [1534, 404] on button "File & Document" at bounding box center [1450, 403] width 209 height 43
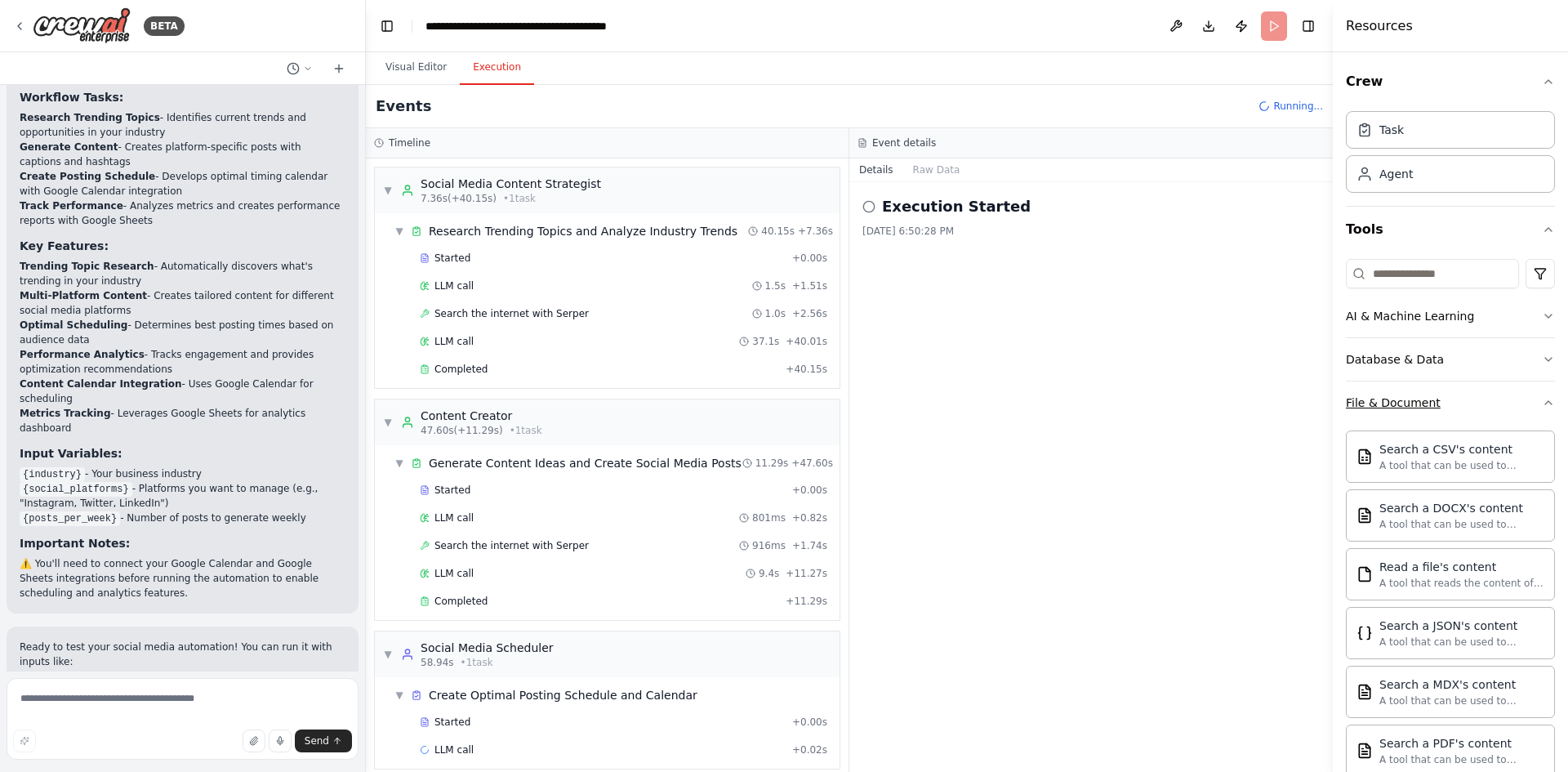
click at [1541, 404] on icon "button" at bounding box center [1547, 402] width 13 height 13
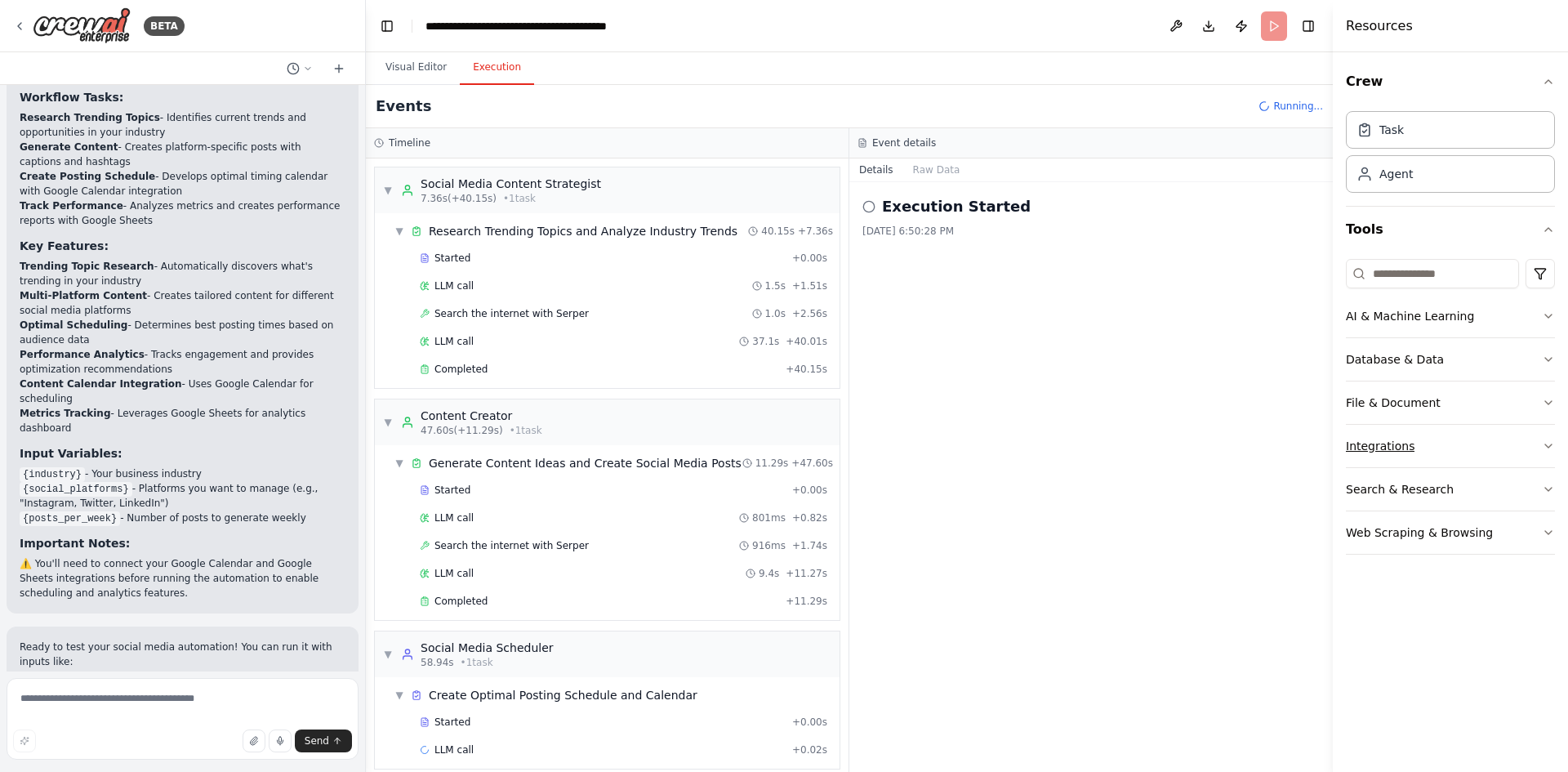
click at [1525, 452] on button "Integrations" at bounding box center [1450, 446] width 209 height 43
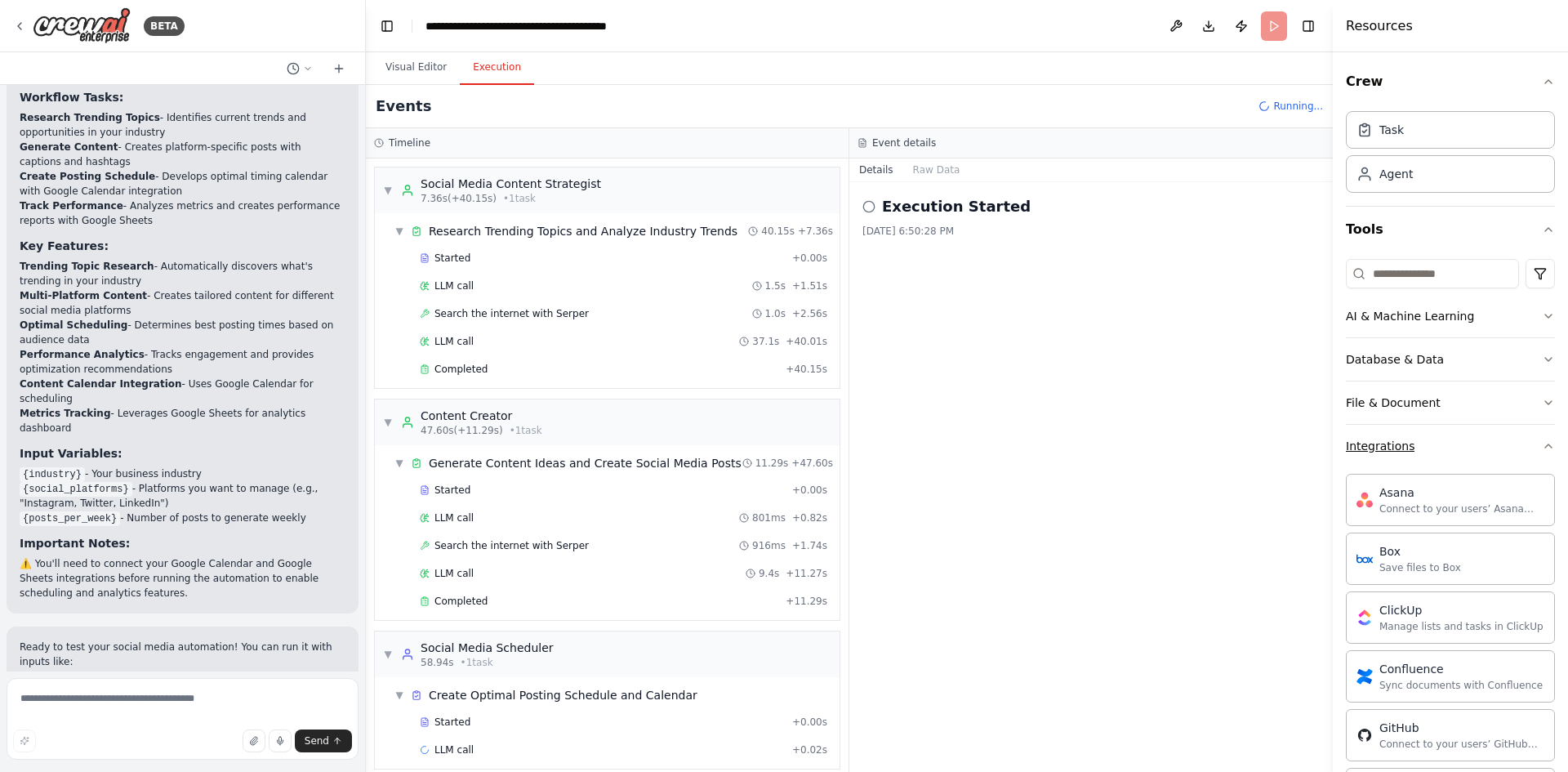
click at [1525, 452] on button "Integrations" at bounding box center [1450, 446] width 209 height 43
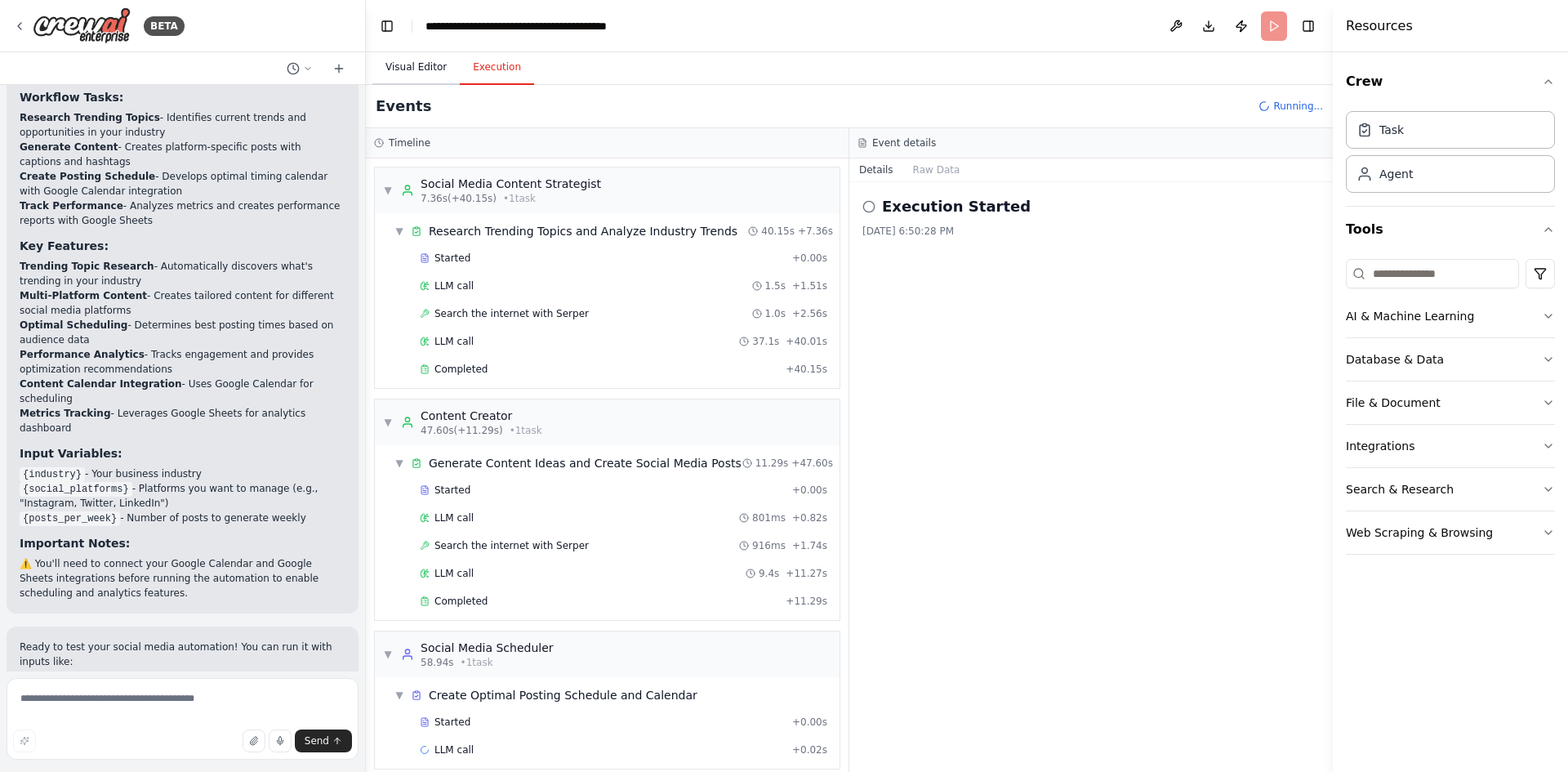
click at [395, 70] on button "Visual Editor" at bounding box center [416, 68] width 87 height 34
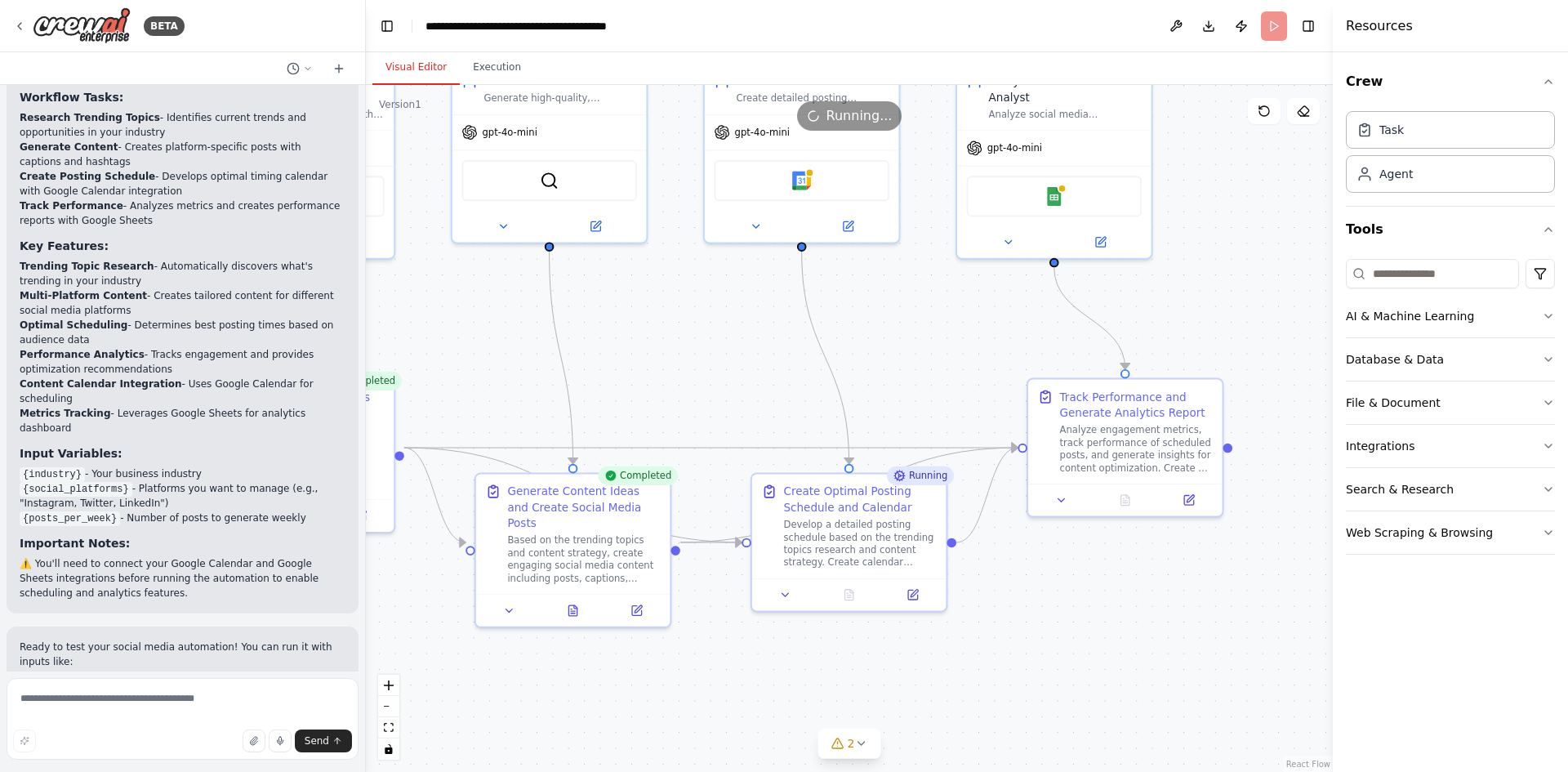
drag, startPoint x: 1294, startPoint y: 598, endPoint x: 1149, endPoint y: 682, distance: 167.6
click at [1149, 682] on div ".deletable-edge-delete-btn { width: 20px; height: 20px; border: 0px solid #ffff…" at bounding box center [849, 428] width 967 height 686
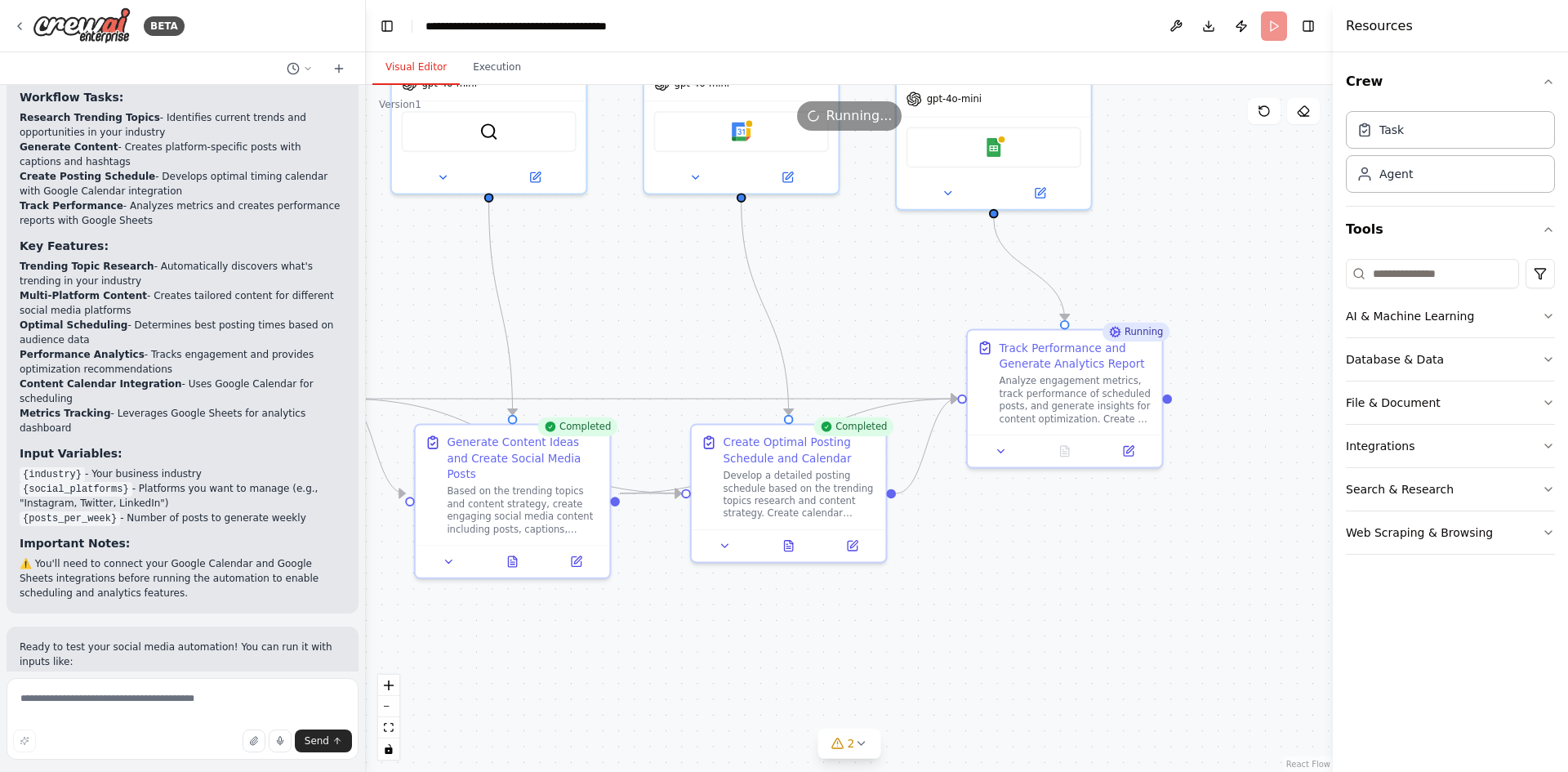
drag, startPoint x: 1153, startPoint y: 588, endPoint x: 1091, endPoint y: 538, distance: 79.6
click at [1091, 538] on div ".deletable-edge-delete-btn { width: 20px; height: 20px; border: 0px solid #ffff…" at bounding box center [849, 428] width 967 height 686
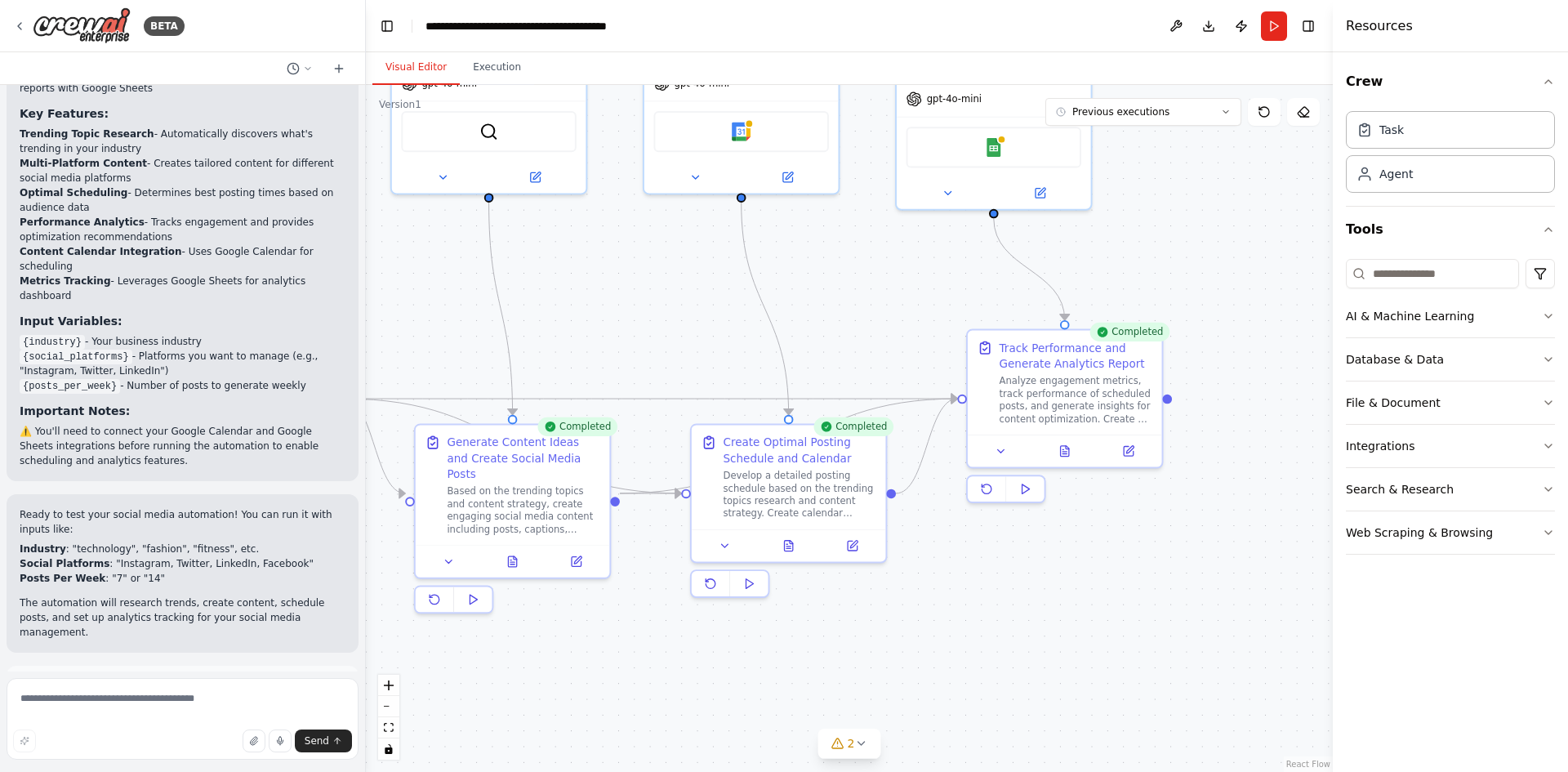
click at [1091, 538] on div ".deletable-edge-delete-btn { width: 20px; height: 20px; border: 0px solid #ffff…" at bounding box center [849, 428] width 967 height 686
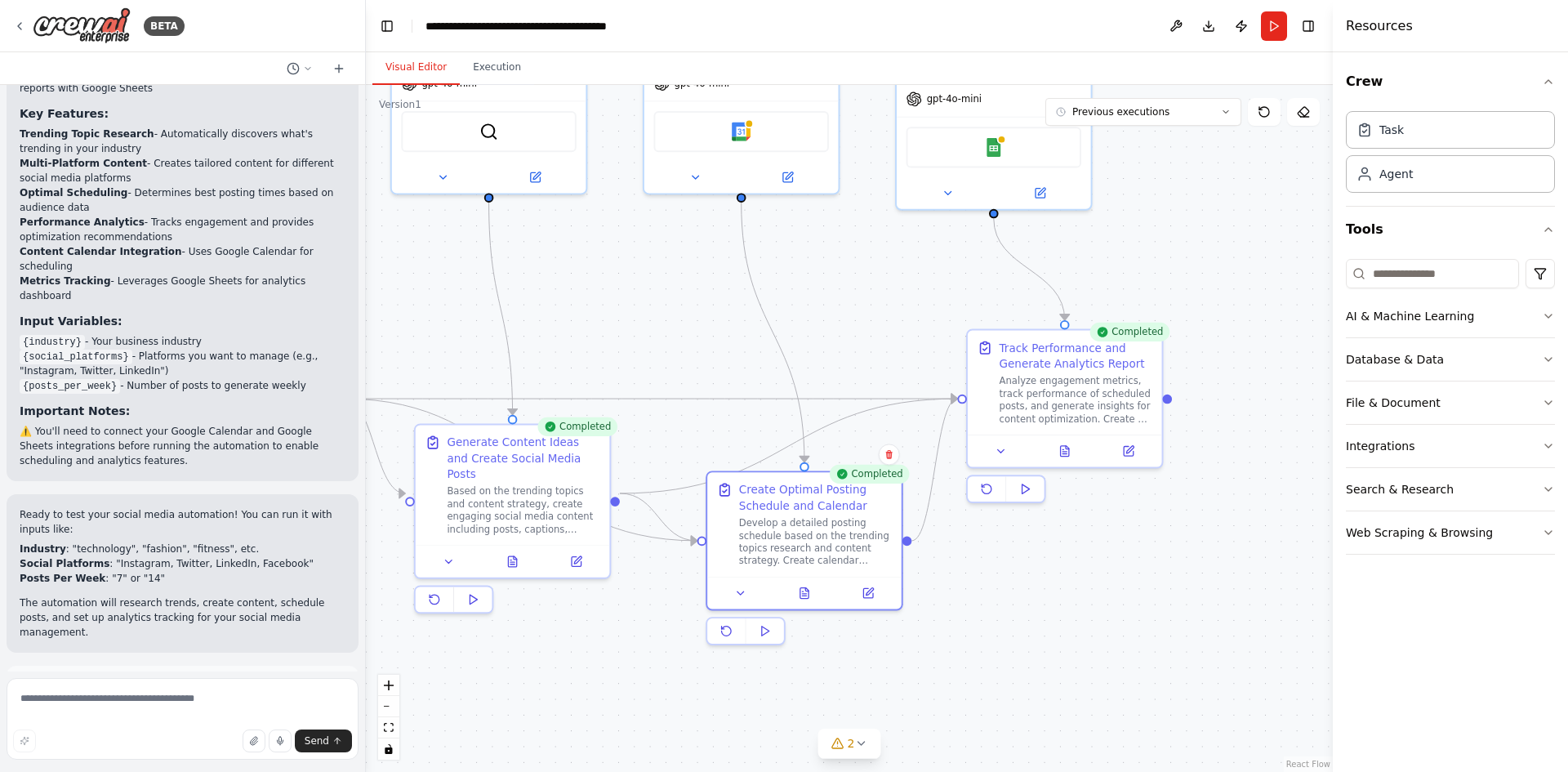
drag, startPoint x: 882, startPoint y: 602, endPoint x: 888, endPoint y: 645, distance: 43.4
click at [888, 645] on div ".deletable-edge-delete-btn { width: 20px; height: 20px; border: 0px solid #ffff…" at bounding box center [849, 428] width 967 height 686
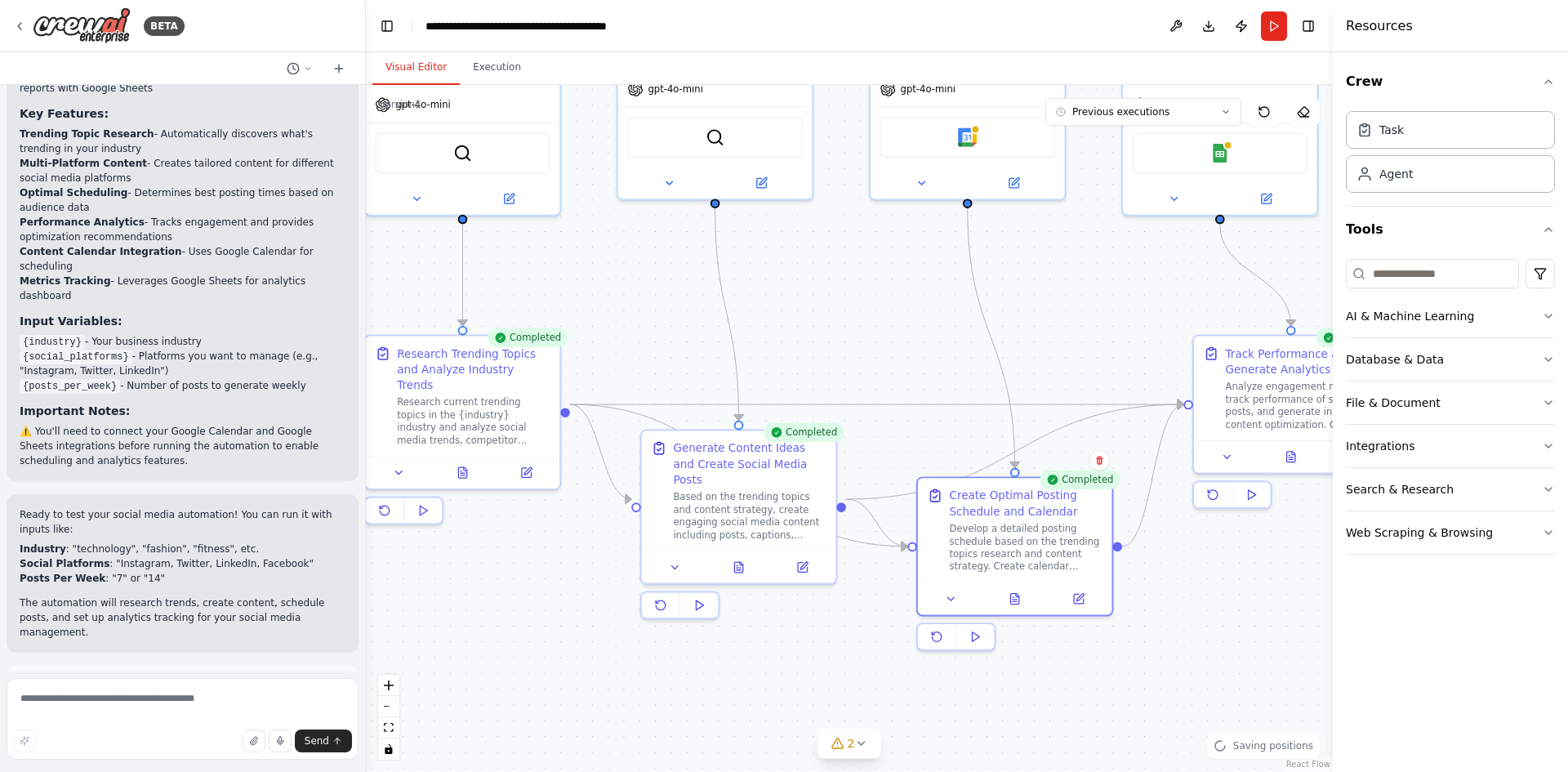
drag, startPoint x: 981, startPoint y: 621, endPoint x: 1208, endPoint y: 628, distance: 227.1
click at [1208, 628] on div ".deletable-edge-delete-btn { width: 20px; height: 20px; border: 0px solid #ffff…" at bounding box center [849, 428] width 967 height 686
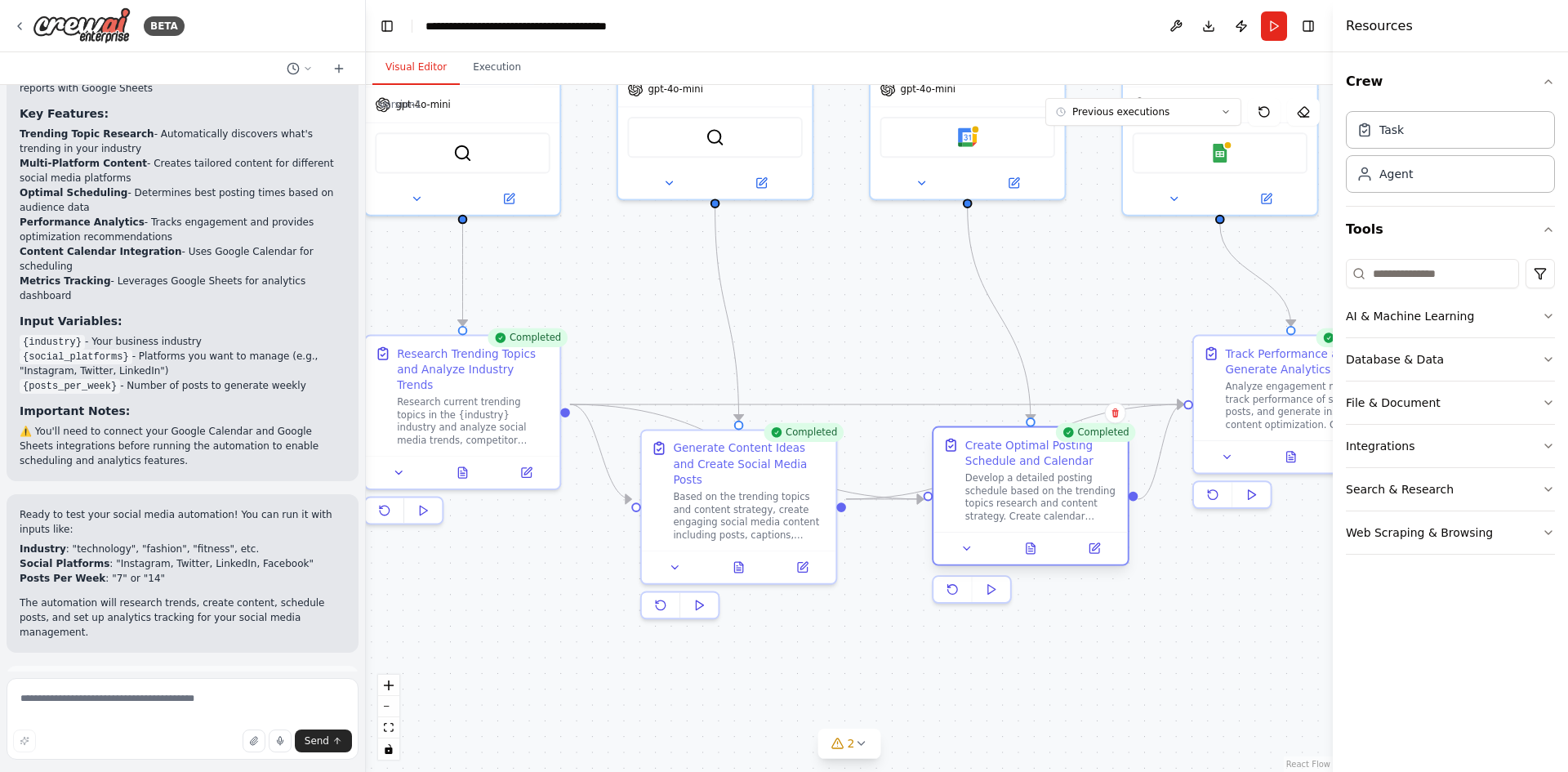
drag, startPoint x: 1052, startPoint y: 557, endPoint x: 1062, endPoint y: 510, distance: 48.1
click at [1062, 510] on div "Develop a detailed posting schedule based on the trending topics research and c…" at bounding box center [1041, 497] width 152 height 51
click at [803, 652] on div ".deletable-edge-delete-btn { width: 20px; height: 20px; border: 0px solid #ffff…" at bounding box center [849, 428] width 967 height 686
click at [702, 447] on div "Generate Content Ideas and Create Social Media Posts" at bounding box center [749, 460] width 152 height 47
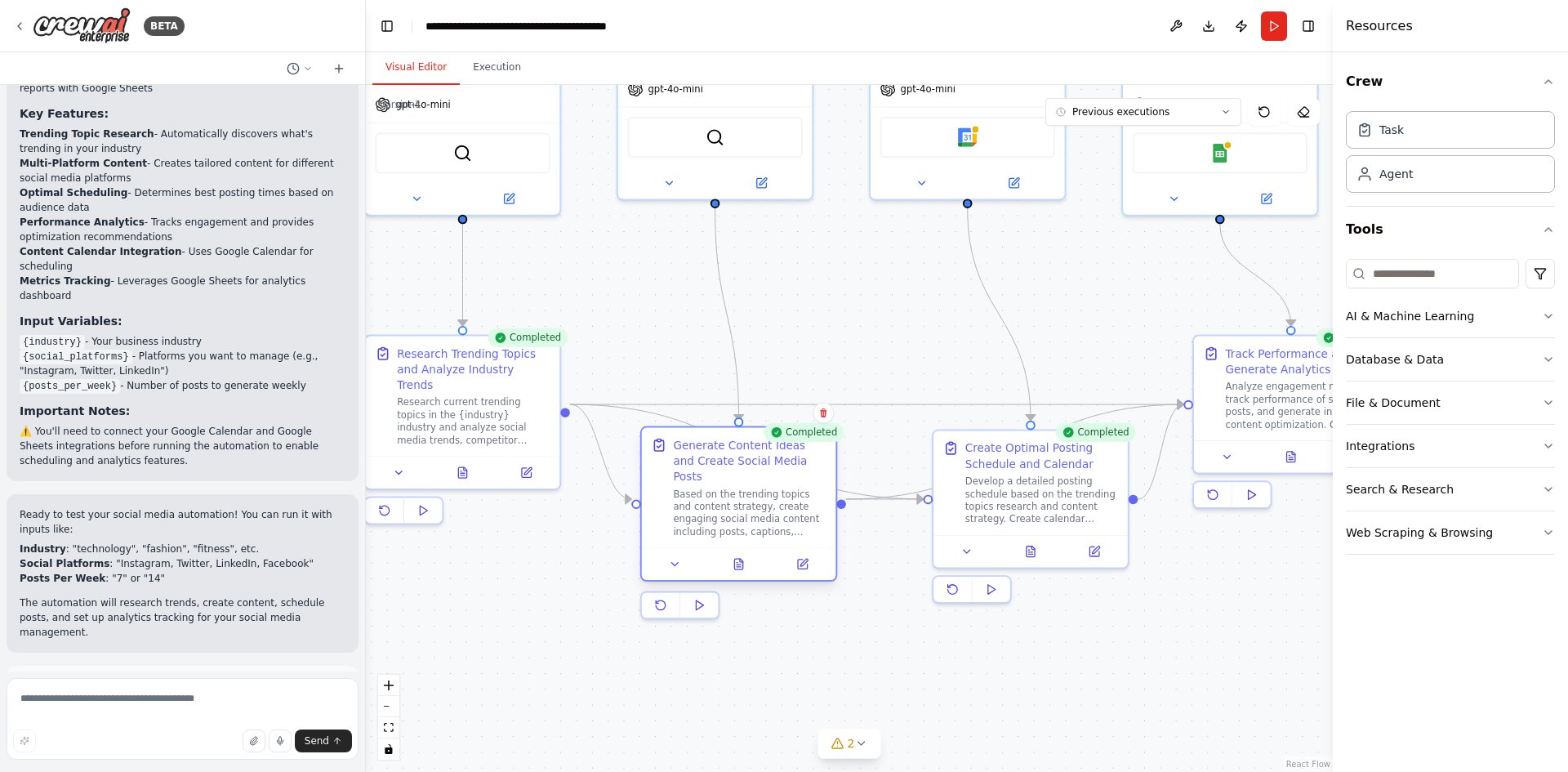
click at [702, 447] on div "Generate Content Ideas and Create Social Media Posts" at bounding box center [749, 460] width 152 height 47
click at [681, 558] on icon at bounding box center [675, 564] width 12 height 12
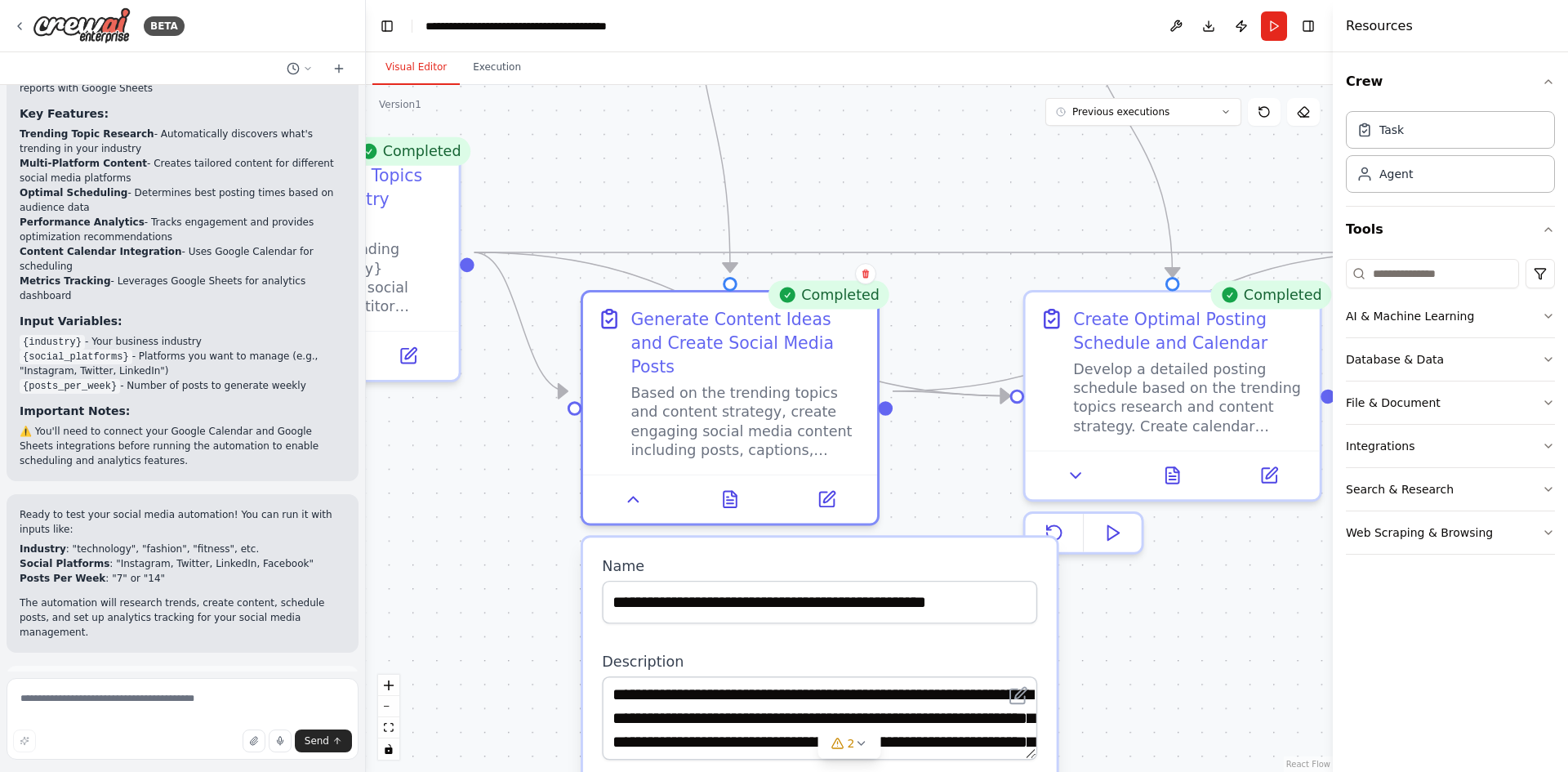
drag, startPoint x: 1241, startPoint y: 725, endPoint x: 1266, endPoint y: 480, distance: 246.3
click at [1266, 480] on div ".deletable-edge-delete-btn { width: 20px; height: 20px; border: 0px solid #ffff…" at bounding box center [849, 428] width 967 height 686
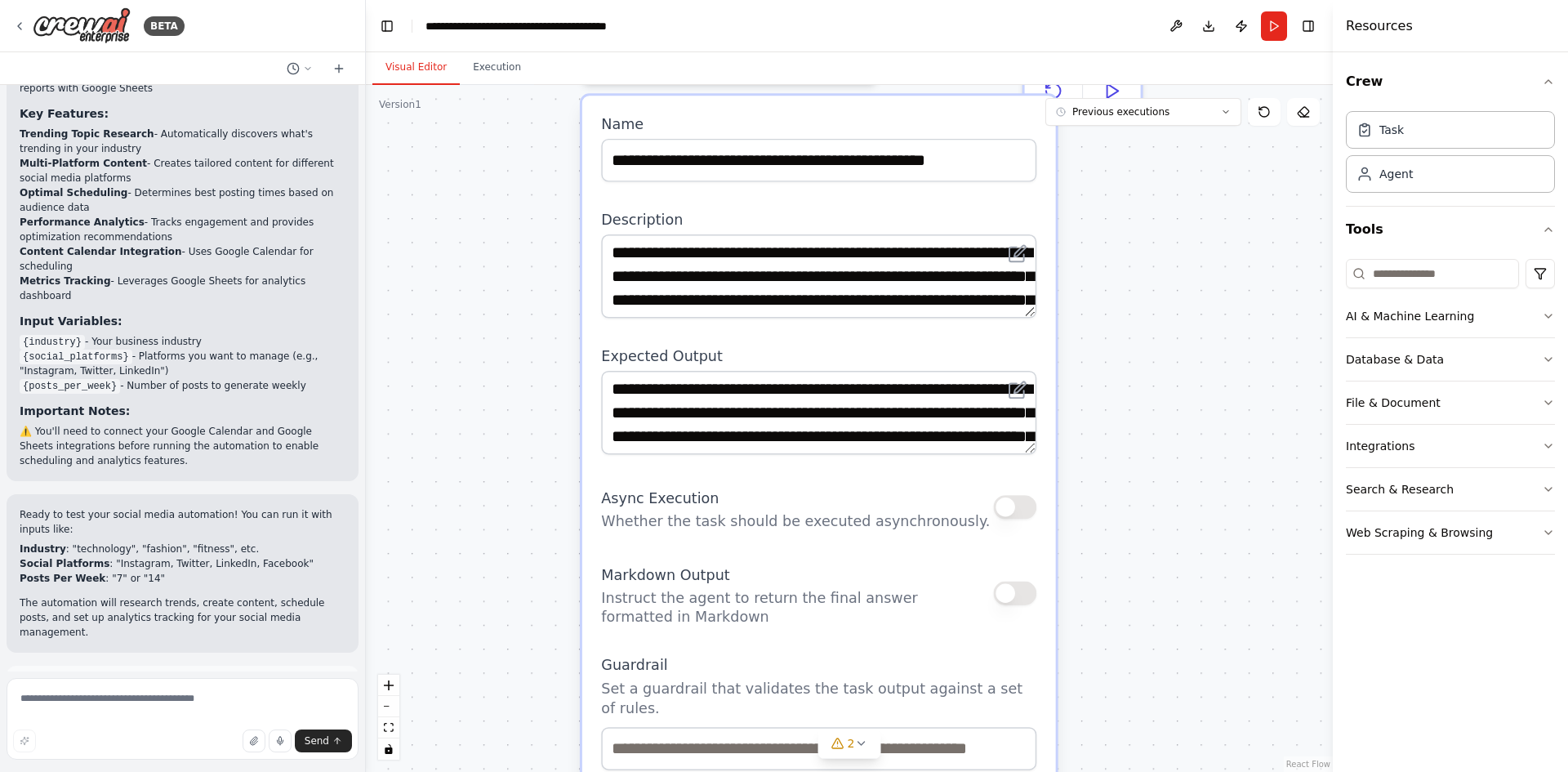
drag, startPoint x: 1230, startPoint y: 465, endPoint x: 1239, endPoint y: 178, distance: 287.1
click at [1239, 178] on div ".deletable-edge-delete-btn { width: 20px; height: 20px; border: 0px solid #ffff…" at bounding box center [849, 428] width 967 height 686
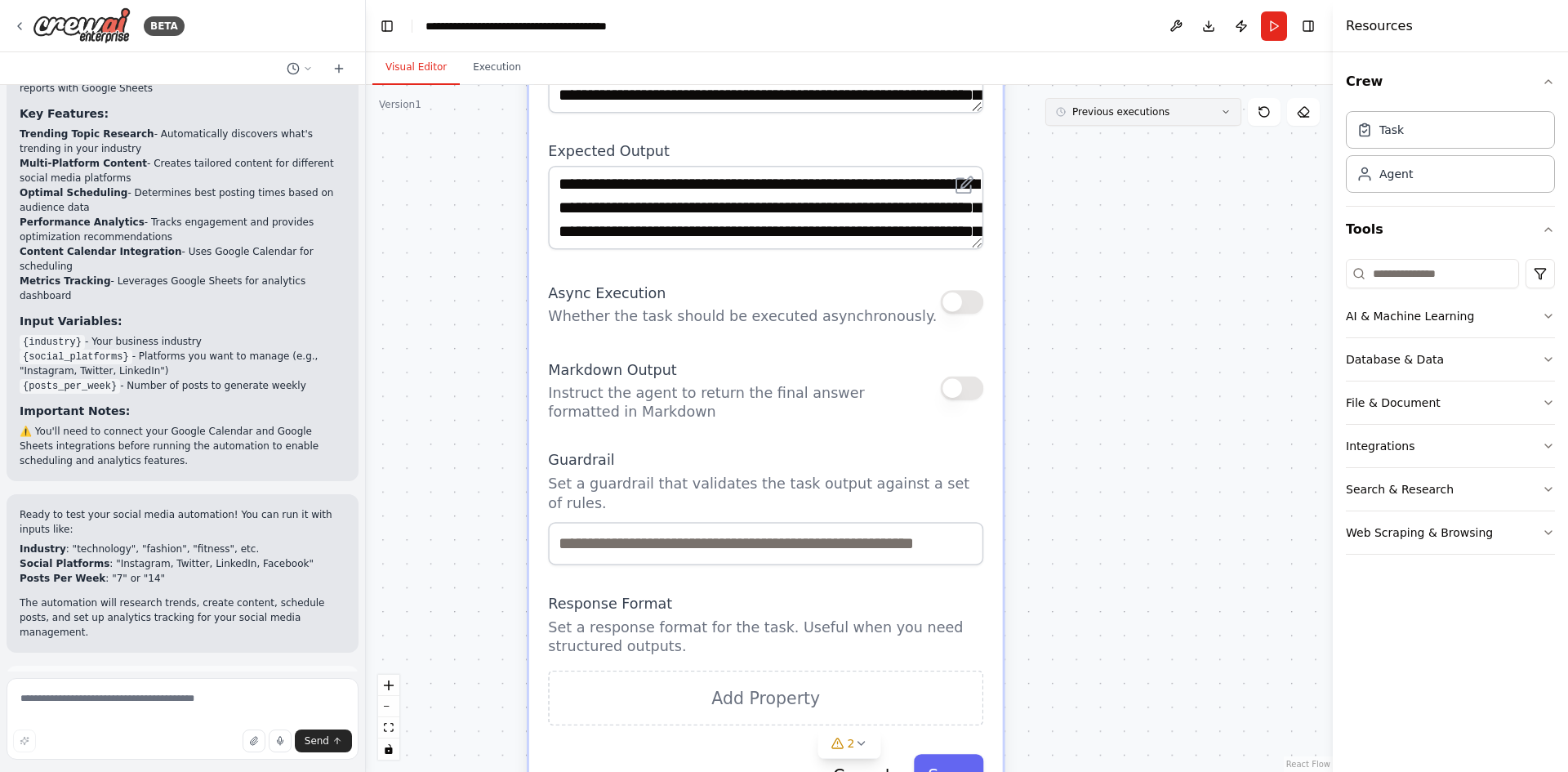
drag, startPoint x: 1250, startPoint y: 294, endPoint x: 1156, endPoint y: 102, distance: 213.8
click at [1156, 102] on div "Version 1 Previous executions Show Tools Hide Agents .deletable-edge-delete-btn…" at bounding box center [849, 428] width 967 height 686
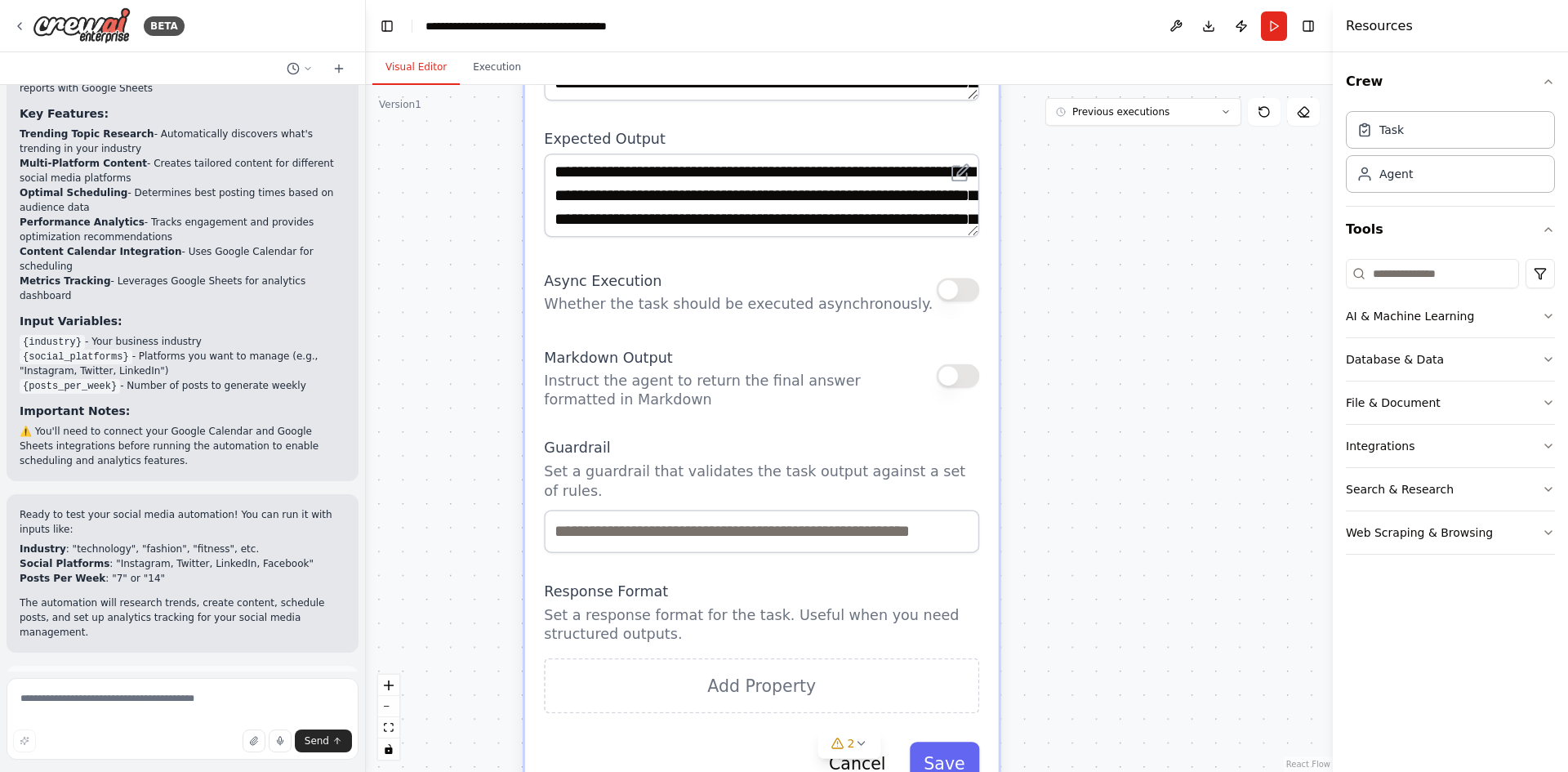
drag, startPoint x: 1112, startPoint y: 419, endPoint x: 1106, endPoint y: 636, distance: 217.1
click at [1106, 636] on div ".deletable-edge-delete-btn { width: 20px; height: 20px; border: 0px solid #ffff…" at bounding box center [849, 428] width 967 height 686
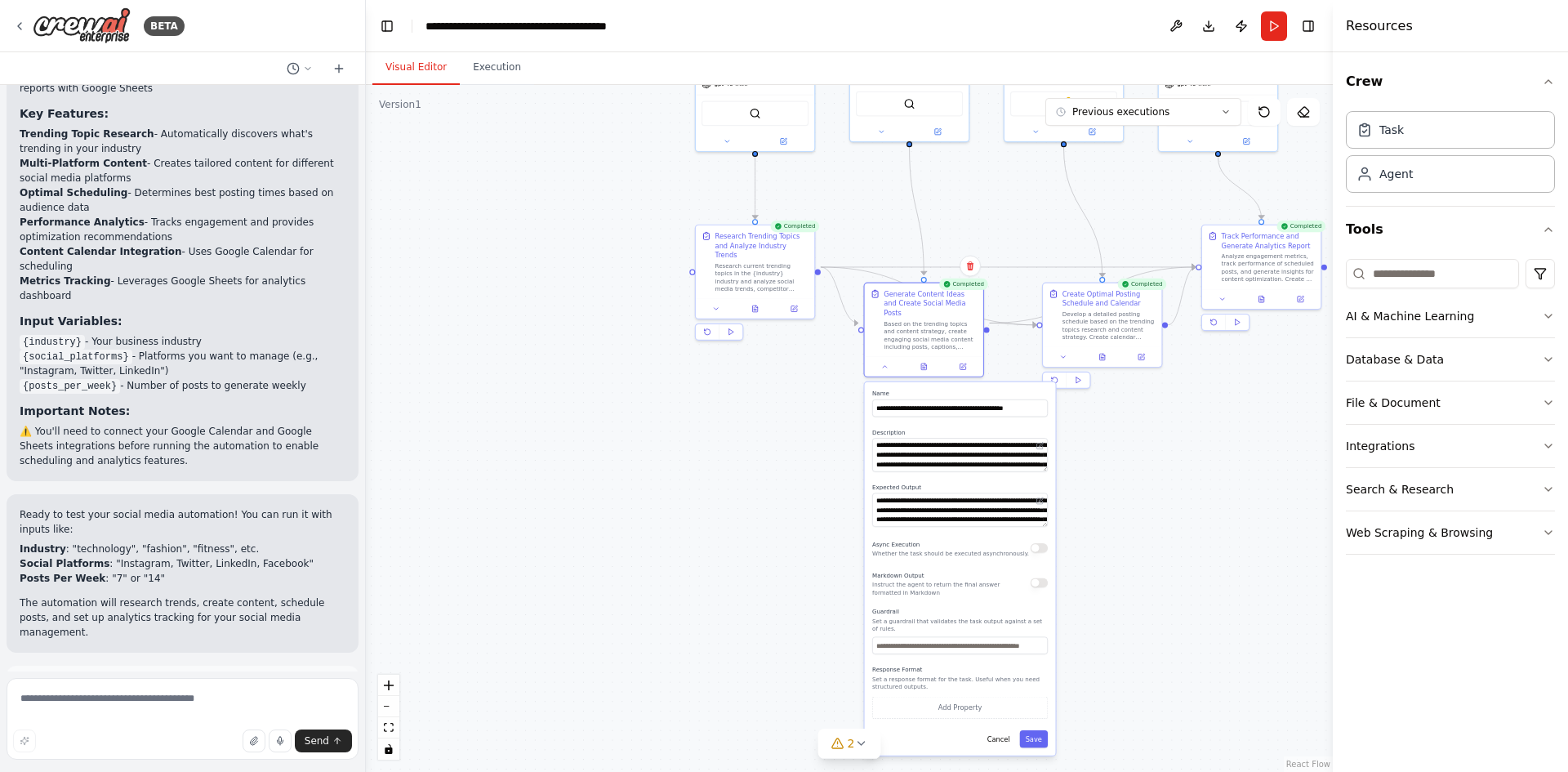
click at [1162, 474] on div ".deletable-edge-delete-btn { width: 20px; height: 20px; border: 0px solid #ffff…" at bounding box center [849, 428] width 967 height 686
click at [882, 361] on icon at bounding box center [884, 365] width 7 height 7
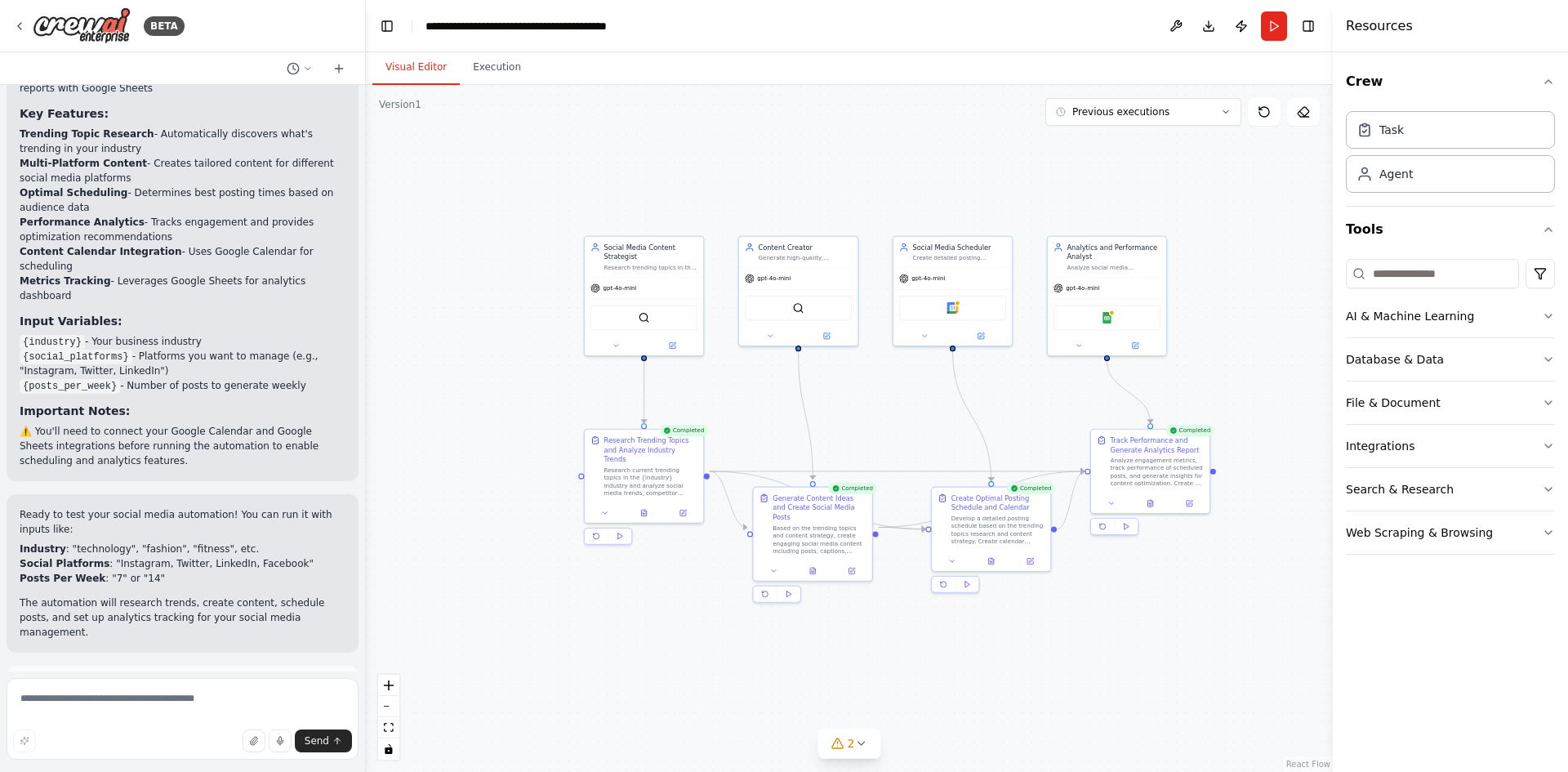
drag, startPoint x: 1183, startPoint y: 475, endPoint x: 1110, endPoint y: 664, distance: 202.6
click at [1074, 678] on div ".deletable-edge-delete-btn { width: 20px; height: 20px; border: 0px solid #ffff…" at bounding box center [849, 428] width 967 height 686
click at [1198, 118] on button "Previous executions" at bounding box center [1144, 111] width 196 height 28
click at [1433, 76] on button "Crew" at bounding box center [1450, 81] width 209 height 45
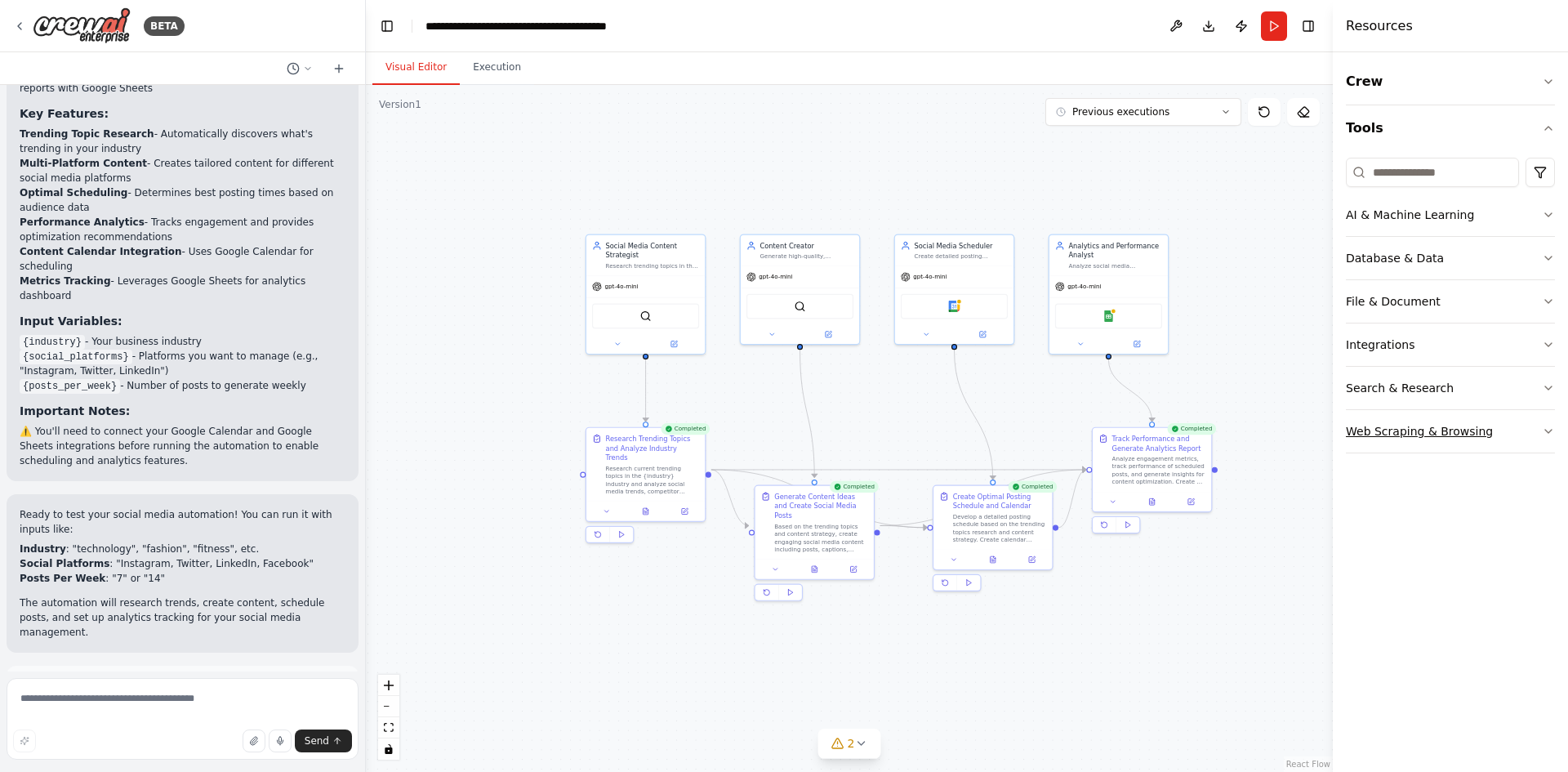
click at [1424, 431] on div "Web Scraping & Browsing" at bounding box center [1419, 431] width 147 height 16
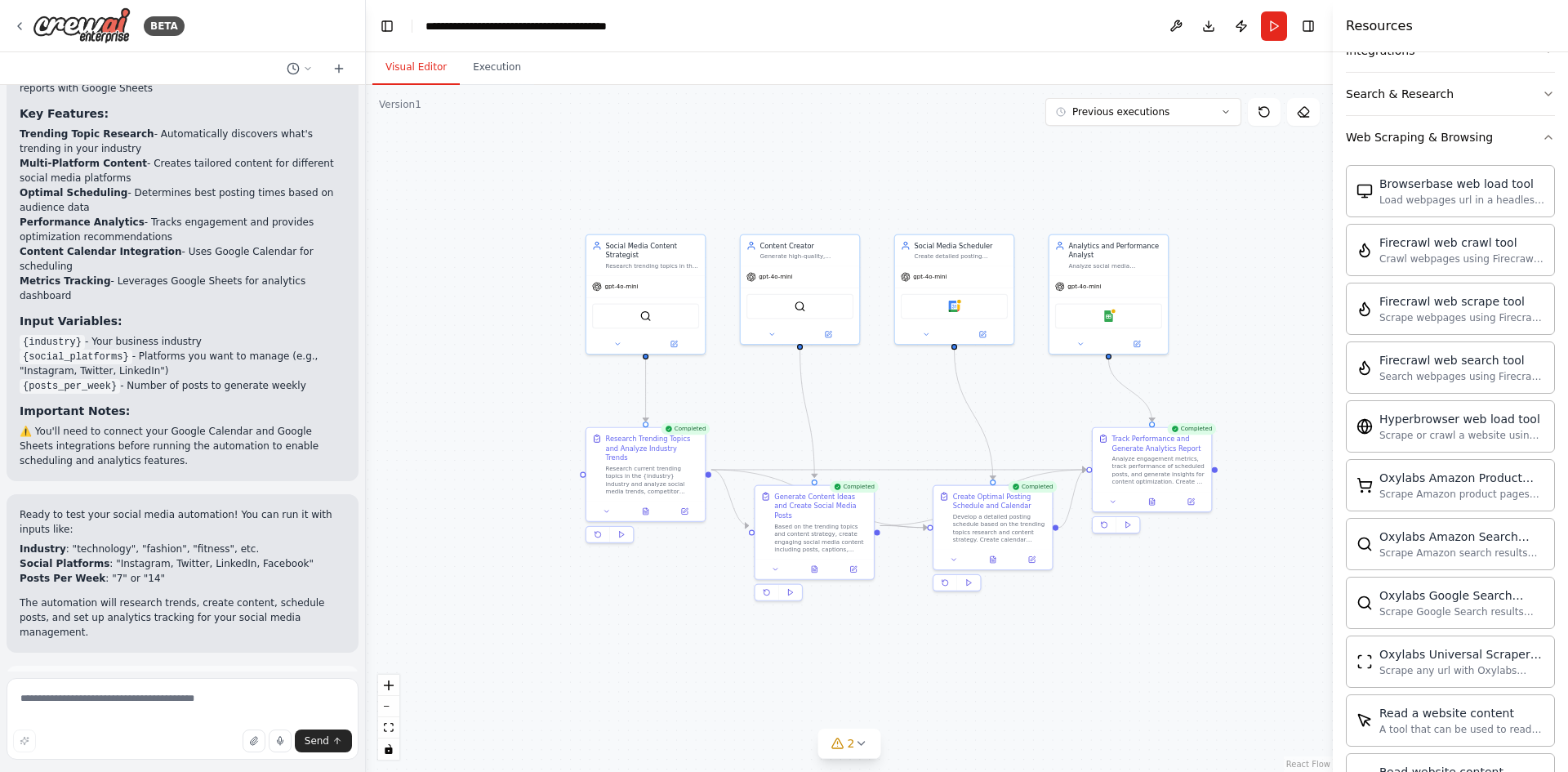
scroll to position [0, 0]
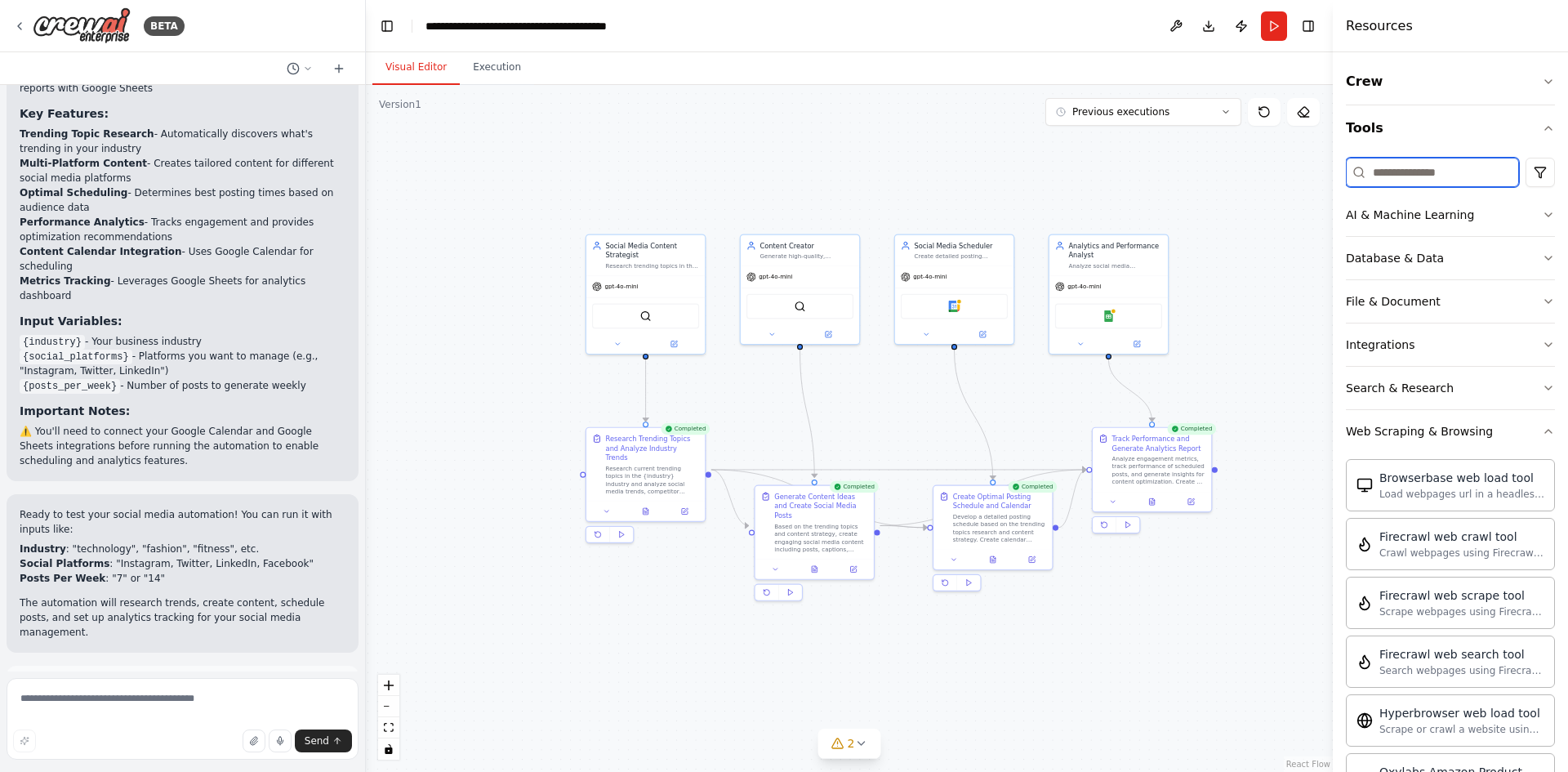
click at [1405, 170] on input at bounding box center [1433, 172] width 173 height 29
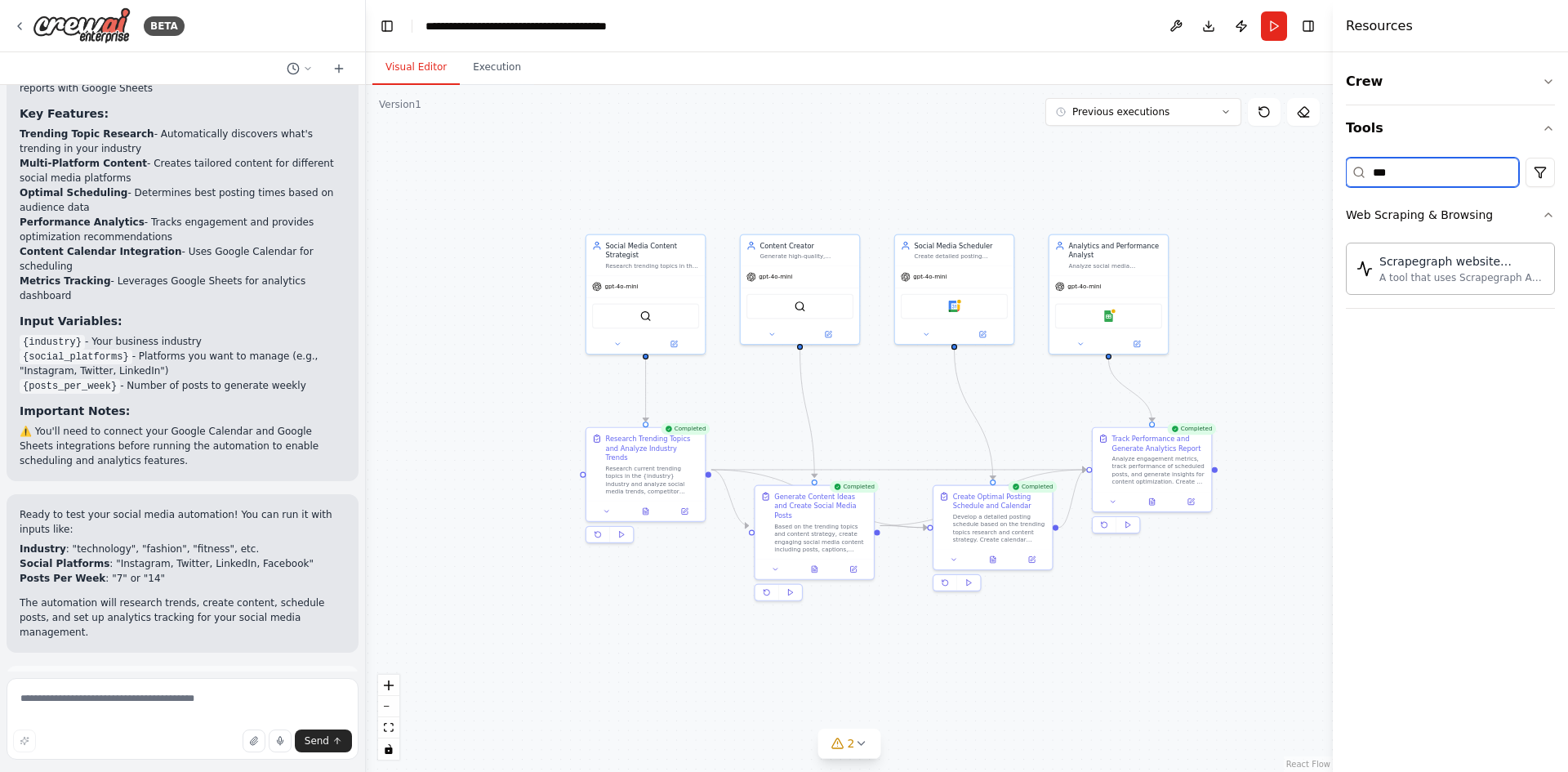
click at [1415, 171] on input "***" at bounding box center [1433, 172] width 173 height 29
type input "*"
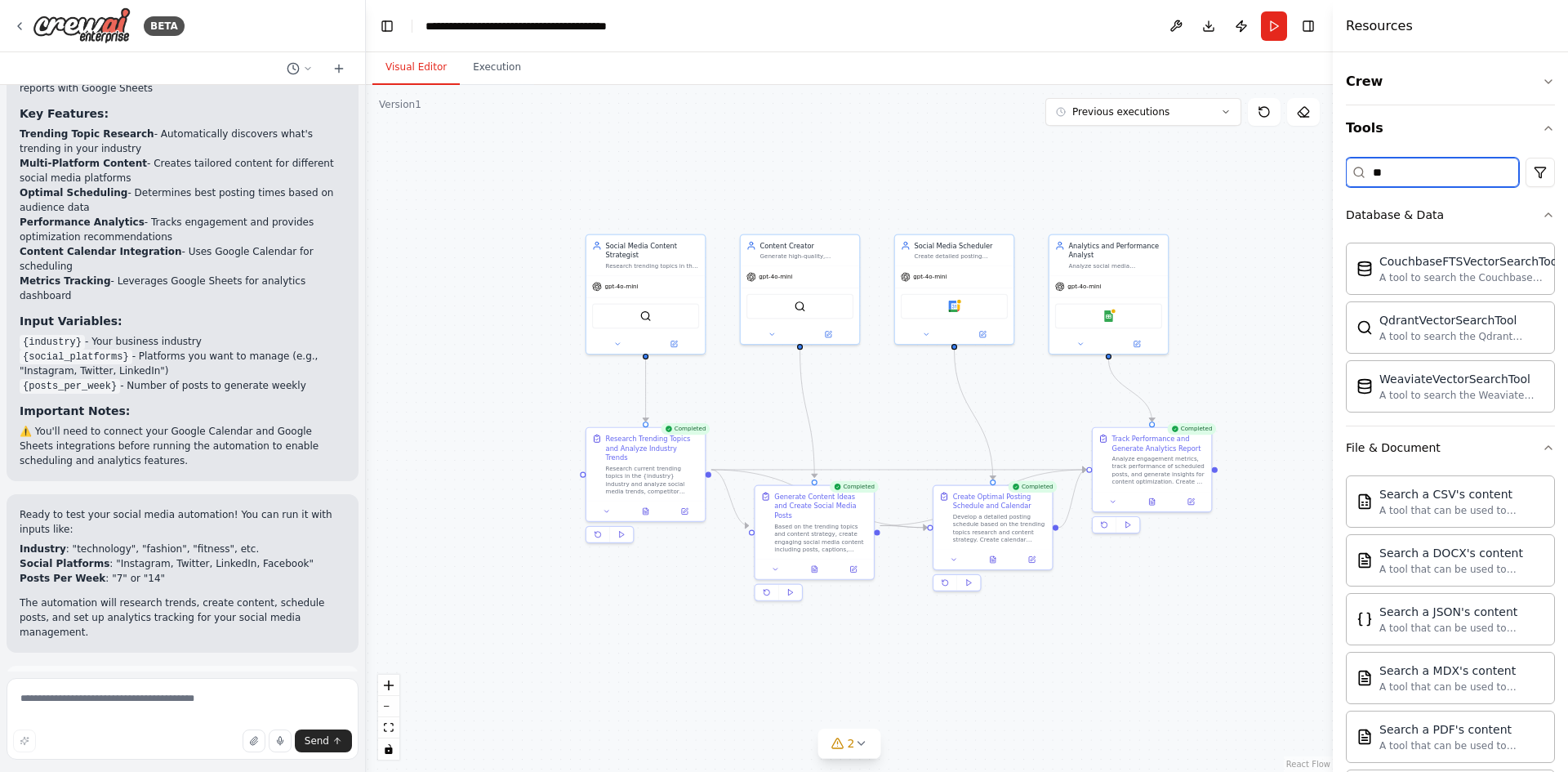
type input "*"
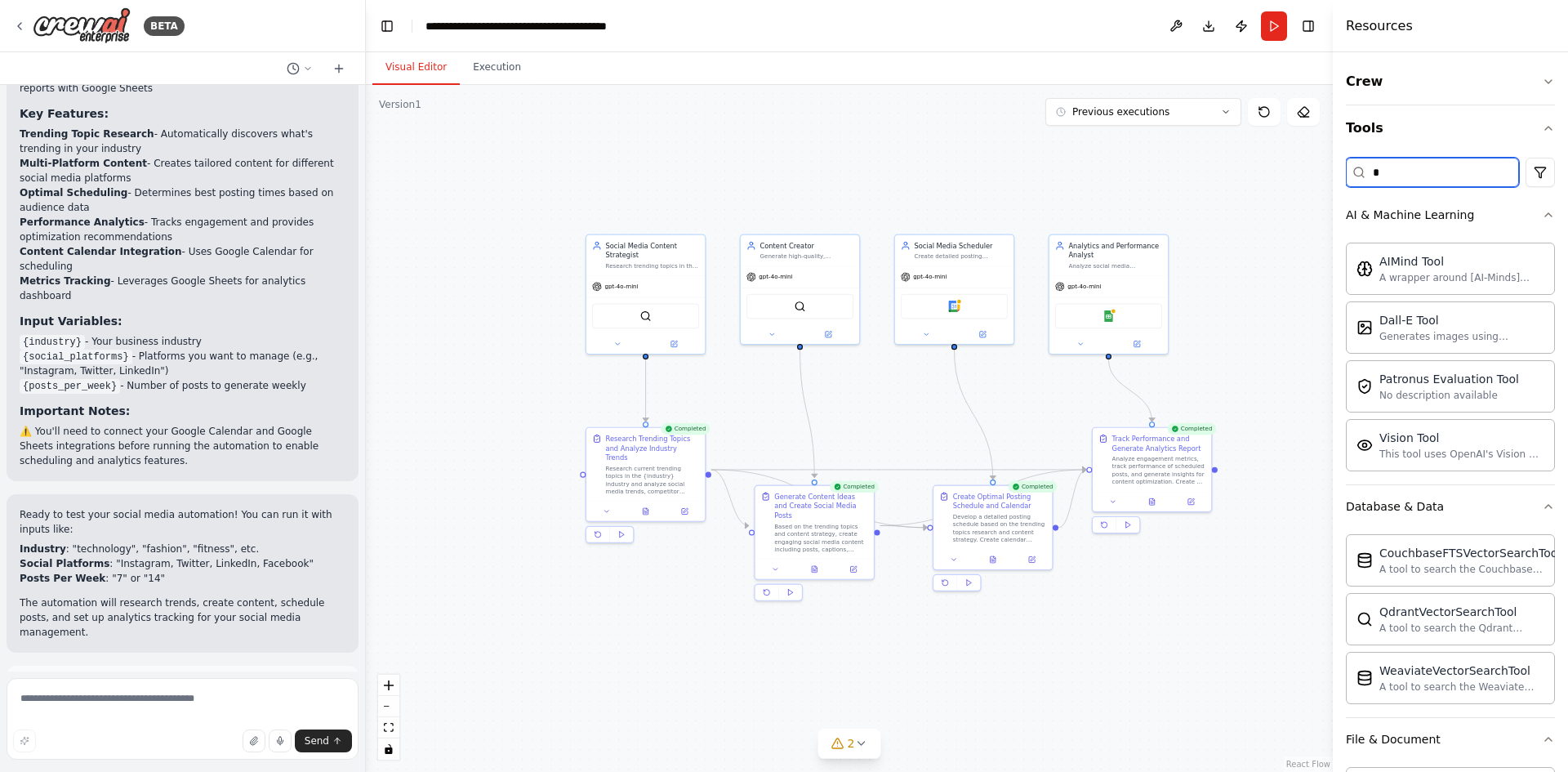
type input "**"
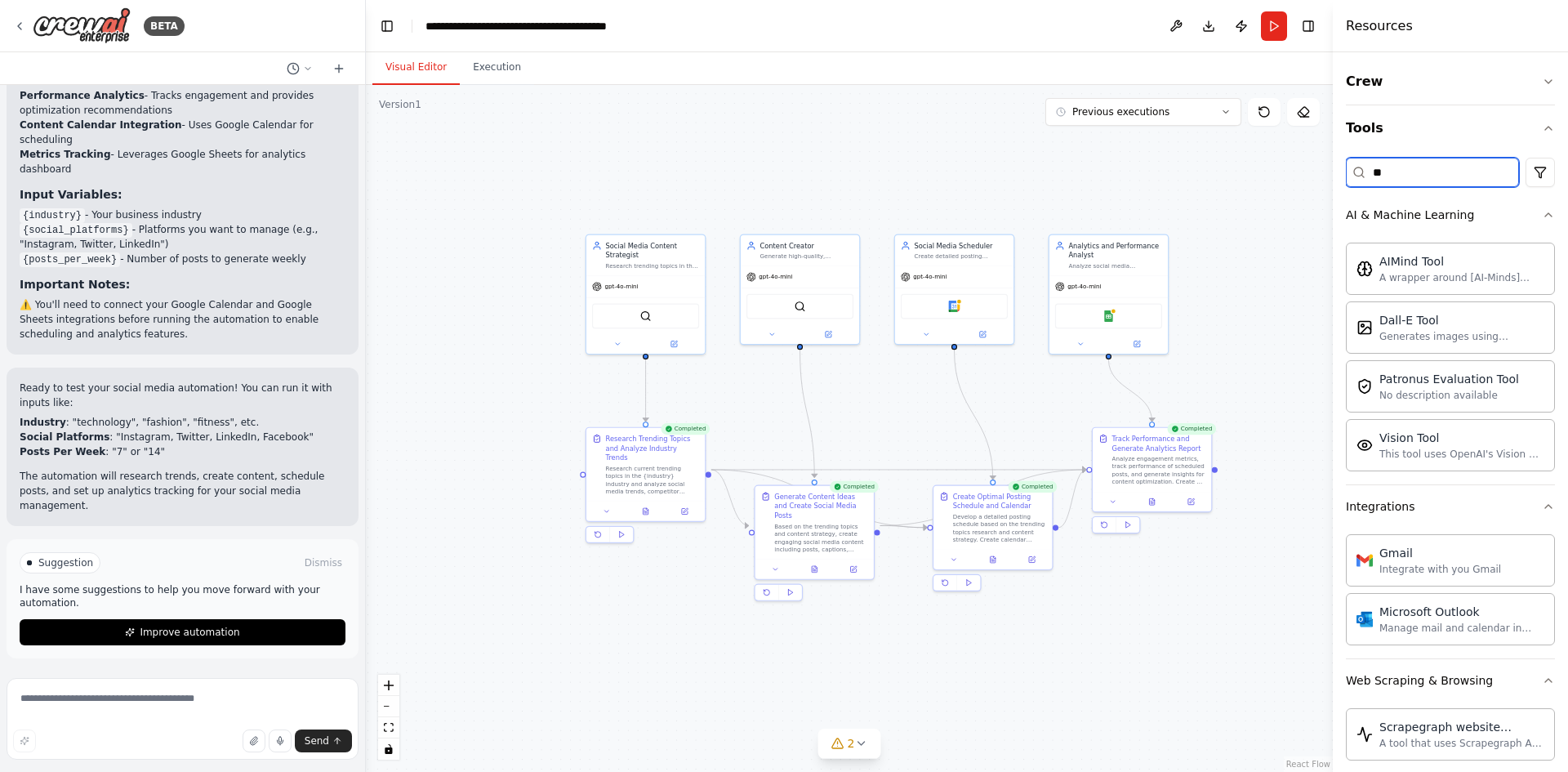
scroll to position [1809, 0]
